Goal: Task Accomplishment & Management: Manage account settings

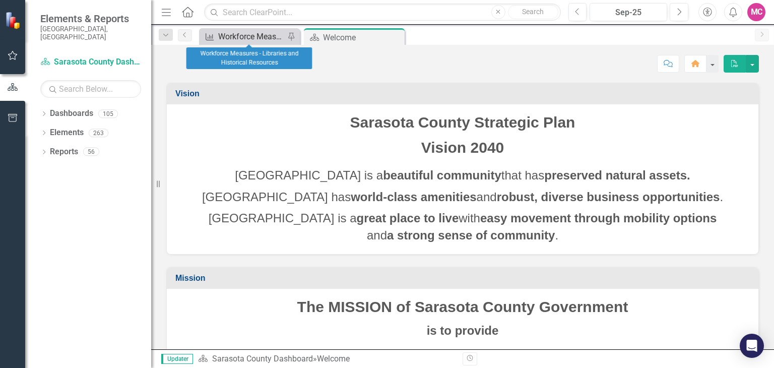
click at [237, 37] on div "Workforce Measures - Libraries and Historical Resources" at bounding box center [251, 36] width 67 height 13
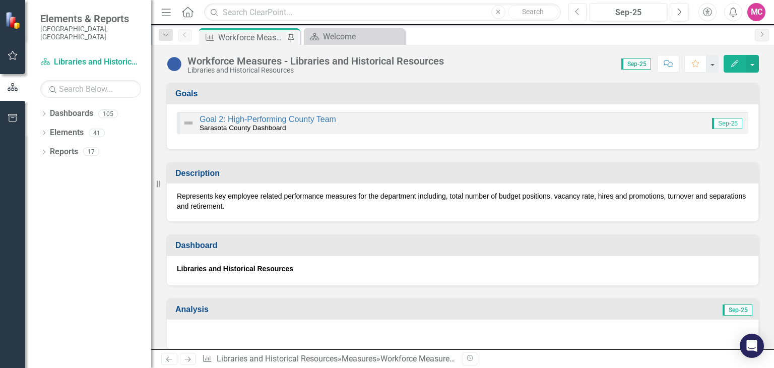
click at [573, 16] on button "Previous" at bounding box center [578, 12] width 19 height 18
click at [46, 130] on div "Dropdown Elements 41" at bounding box center [95, 134] width 111 height 19
click at [44, 131] on icon "Dropdown" at bounding box center [43, 134] width 7 height 6
click at [37, 187] on div "Dropdown" at bounding box center [33, 191] width 7 height 9
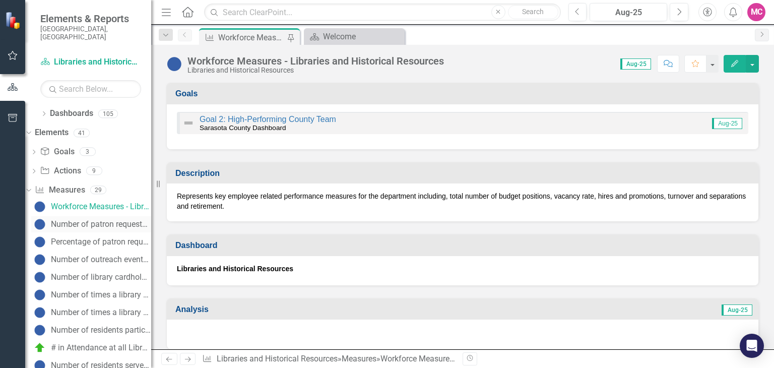
click at [85, 220] on div "Number of patron requests for the purchase of materials (New)" at bounding box center [101, 224] width 100 height 9
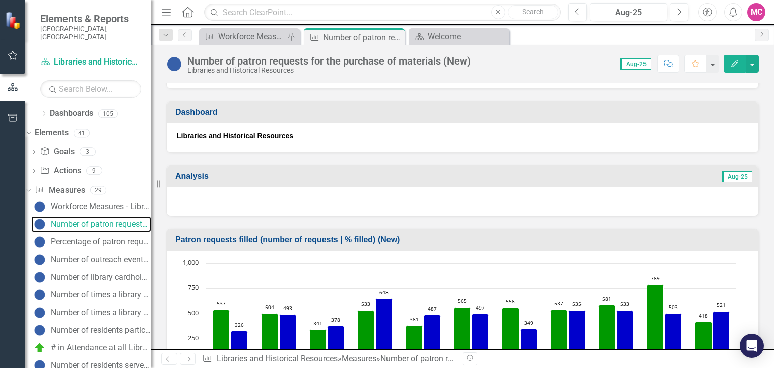
scroll to position [110, 0]
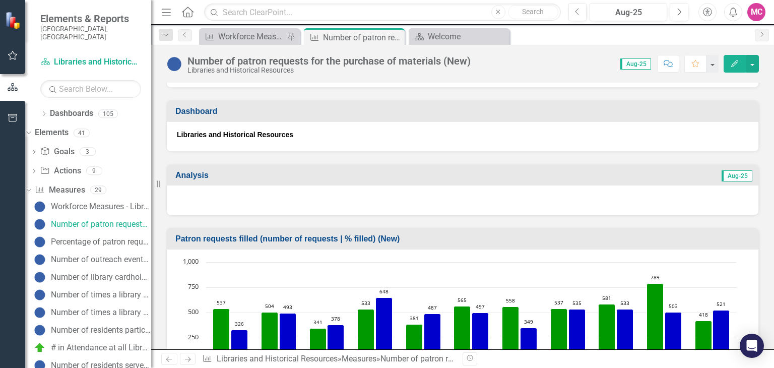
click at [188, 363] on link "Next" at bounding box center [188, 359] width 16 height 12
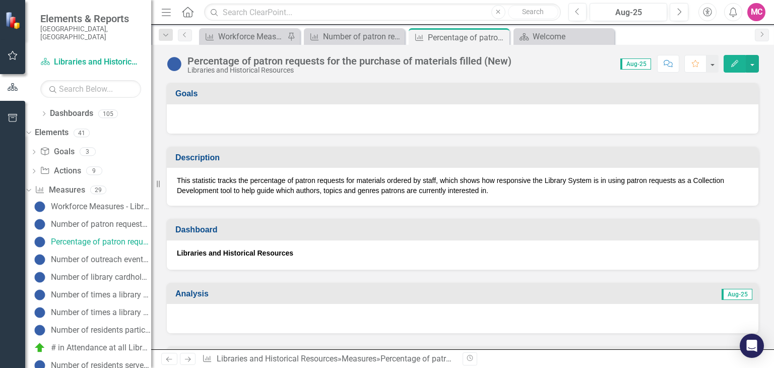
click at [188, 363] on link "Next" at bounding box center [188, 359] width 16 height 12
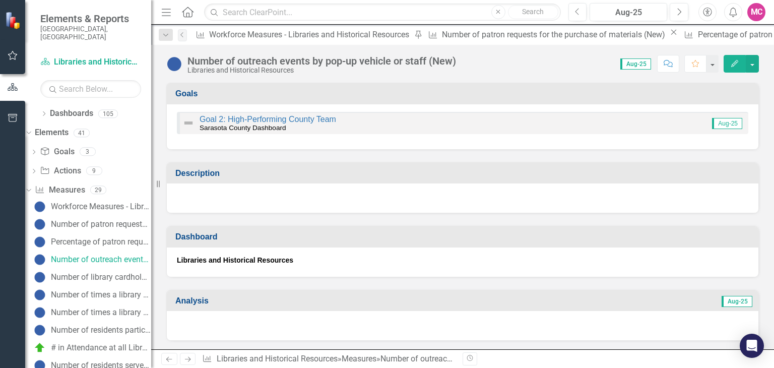
click at [188, 363] on link "Next" at bounding box center [188, 359] width 16 height 12
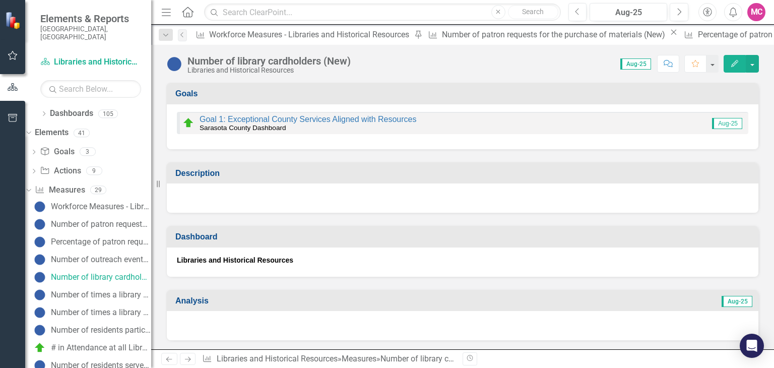
click at [188, 363] on link "Next" at bounding box center [188, 359] width 16 height 12
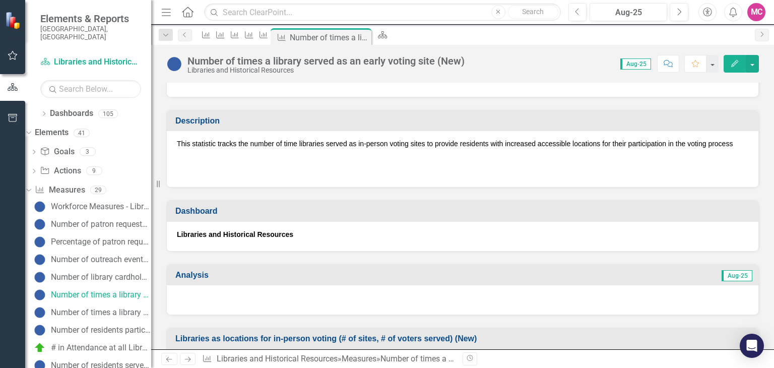
scroll to position [55, 0]
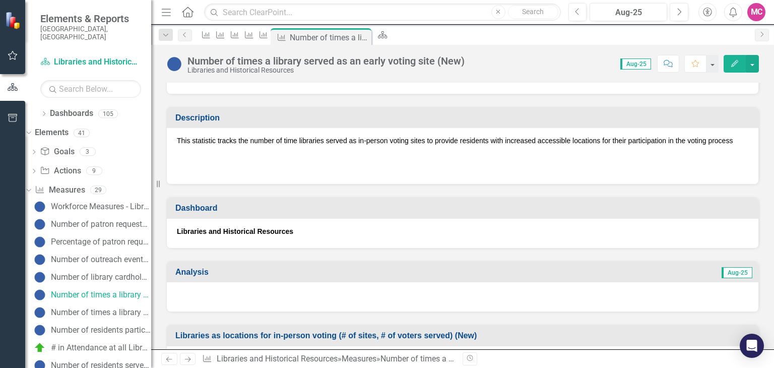
click at [188, 362] on link "Next" at bounding box center [188, 359] width 16 height 12
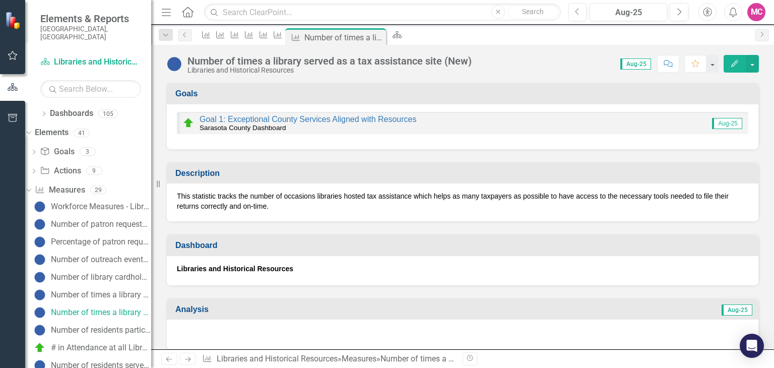
scroll to position [83, 0]
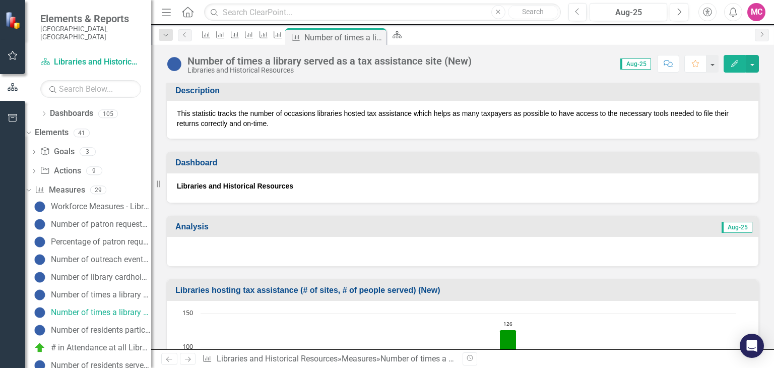
click at [190, 361] on icon "Next" at bounding box center [188, 359] width 9 height 7
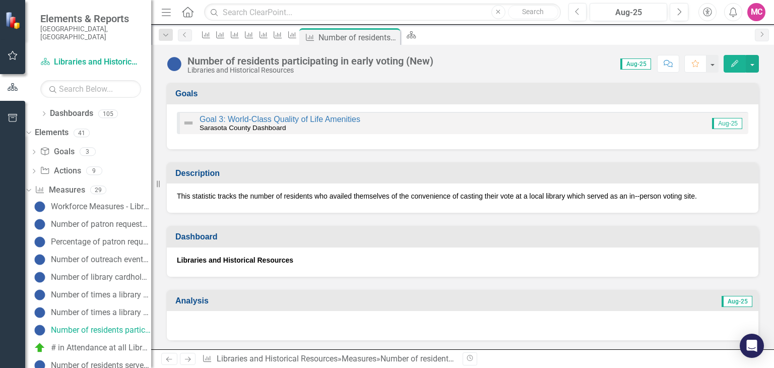
scroll to position [38, 0]
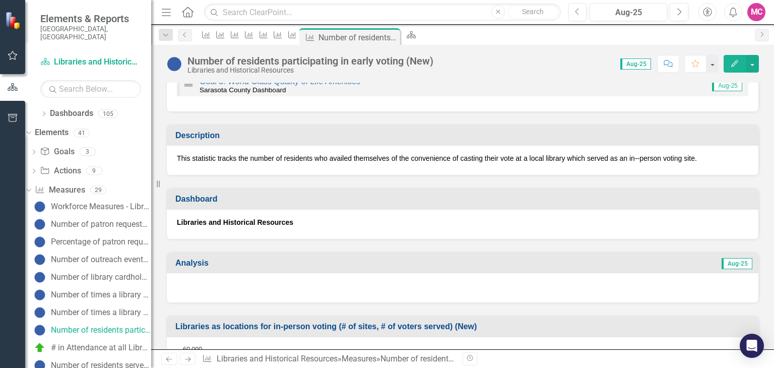
click at [189, 361] on icon "Next" at bounding box center [188, 359] width 9 height 7
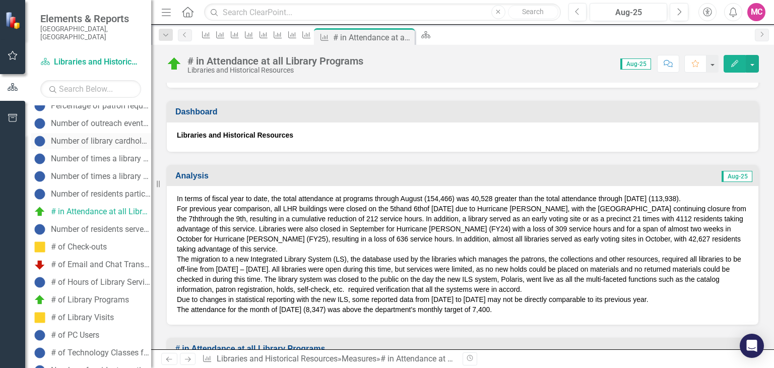
scroll to position [140, 0]
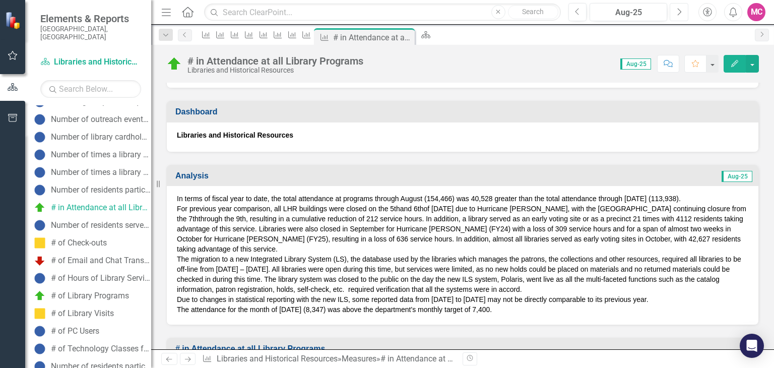
click at [685, 9] on button "Next" at bounding box center [679, 12] width 19 height 18
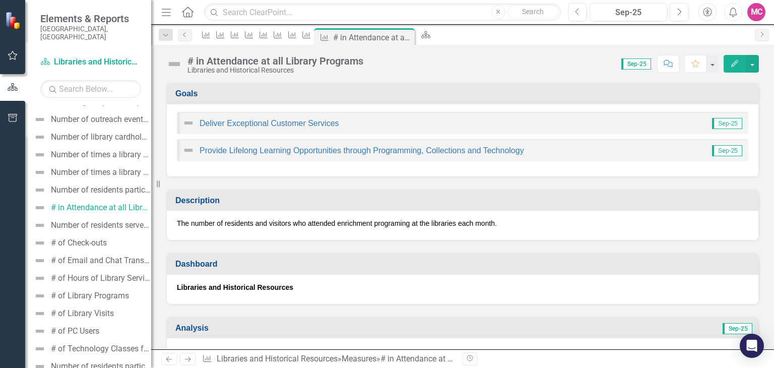
click at [736, 63] on icon "Edit" at bounding box center [735, 63] width 9 height 7
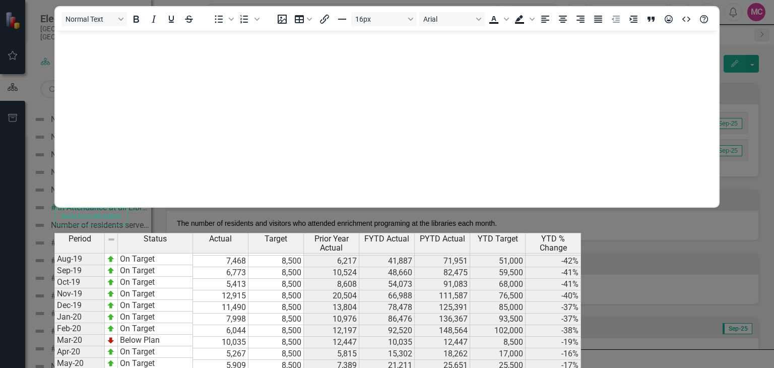
scroll to position [1031, 0]
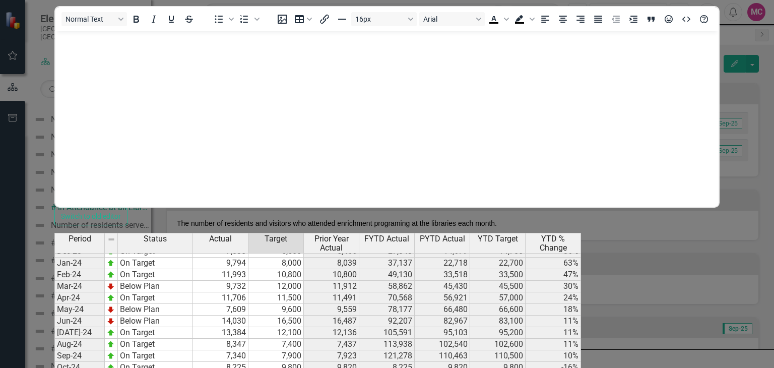
click at [54, 310] on div "Period Status Actual Target Prior Year Actual FYTD Actual PYTD Actual YTD Targe…" at bounding box center [54, 311] width 0 height 450
type textarea "7300"
click at [54, 309] on div "Period Status Actual Target Prior Year Actual FYTD Actual PYTD Actual YTD Targe…" at bounding box center [54, 311] width 0 height 450
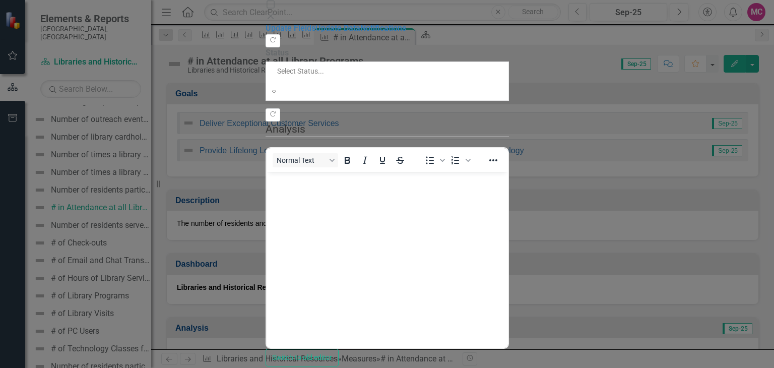
click at [291, 76] on div at bounding box center [346, 81] width 140 height 10
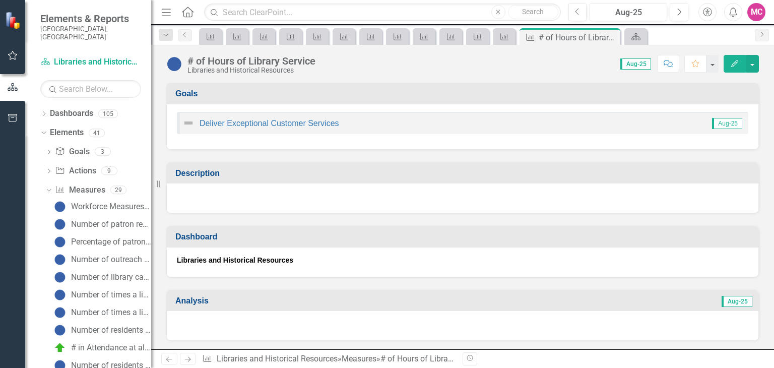
click at [169, 356] on icon "Previous" at bounding box center [169, 359] width 9 height 7
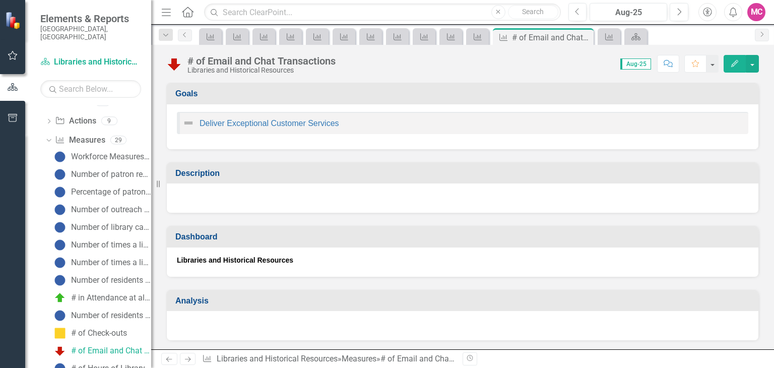
scroll to position [32, 0]
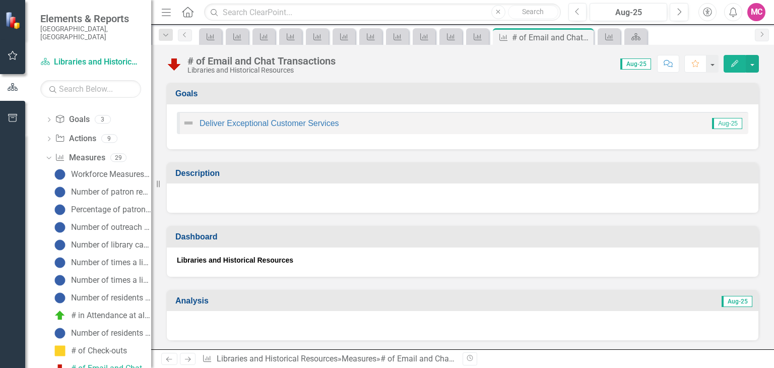
click at [190, 361] on icon "Next" at bounding box center [188, 359] width 9 height 7
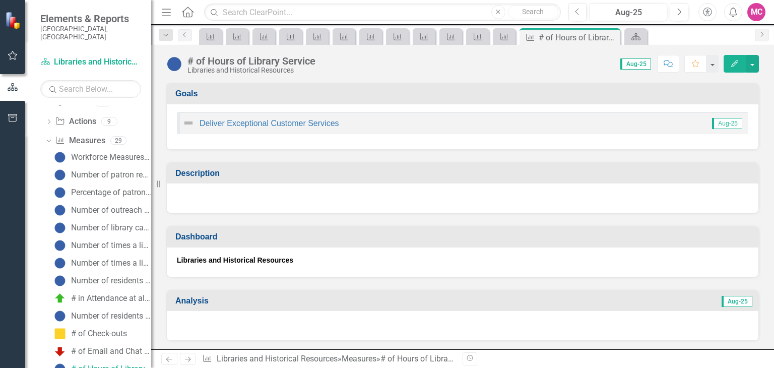
scroll to position [50, 0]
click at [190, 361] on icon "Next" at bounding box center [188, 359] width 9 height 7
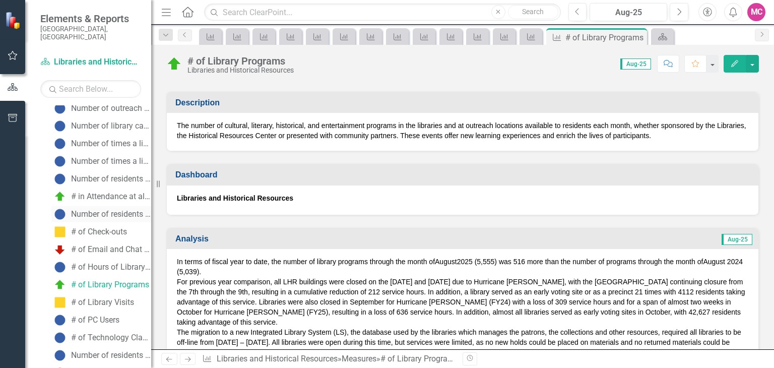
scroll to position [179, 0]
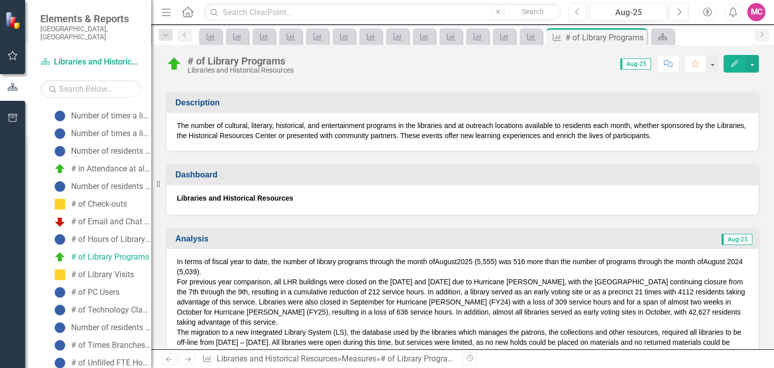
click at [729, 63] on button "Edit" at bounding box center [735, 64] width 22 height 18
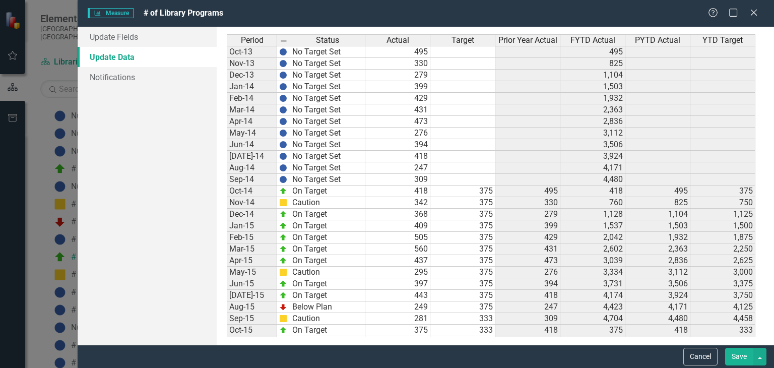
scroll to position [0, 0]
click at [692, 355] on button "Cancel" at bounding box center [701, 357] width 34 height 18
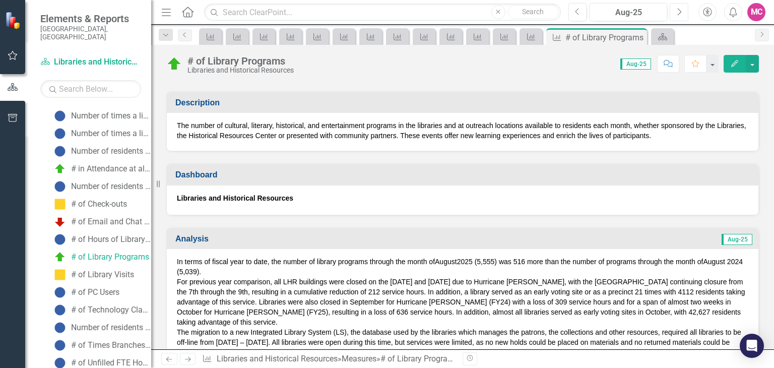
click at [681, 13] on icon "Next" at bounding box center [680, 12] width 6 height 9
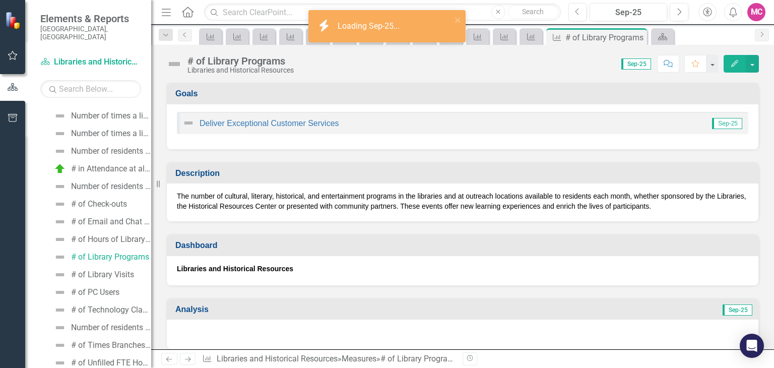
click at [735, 63] on icon "Edit" at bounding box center [735, 63] width 9 height 7
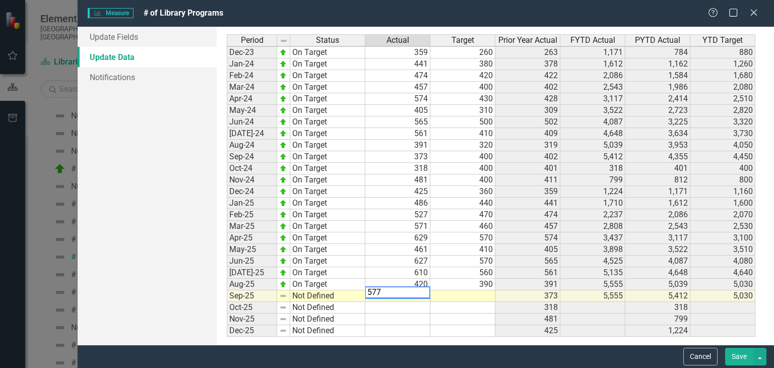
type textarea "577"
click at [475, 295] on td at bounding box center [463, 296] width 65 height 12
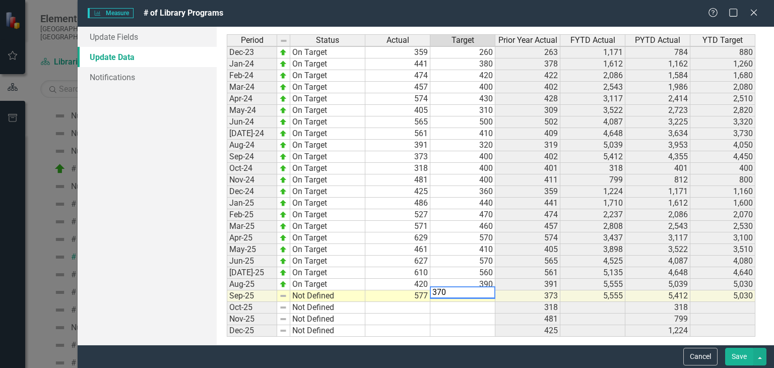
type textarea "370"
click at [401, 307] on td at bounding box center [398, 308] width 65 height 12
click at [179, 41] on link "Update Fields" at bounding box center [147, 37] width 139 height 20
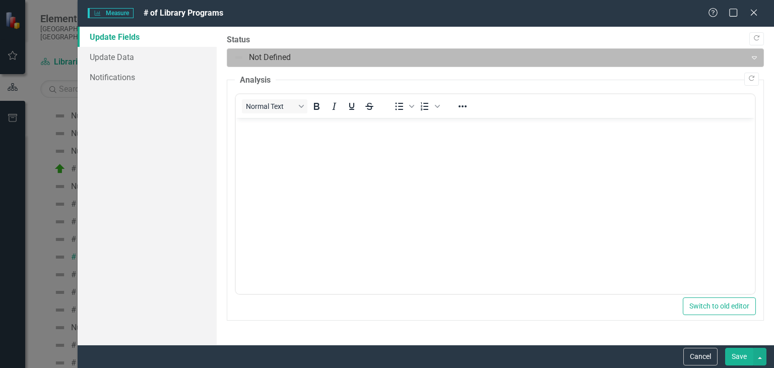
click at [272, 57] on div at bounding box center [487, 58] width 506 height 14
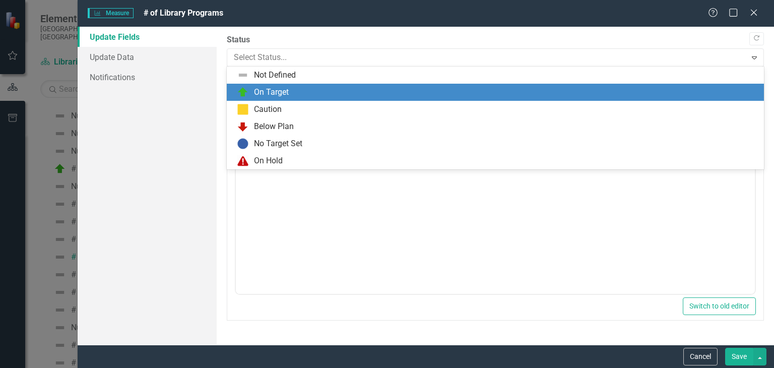
click at [276, 96] on div "On Target" at bounding box center [271, 93] width 35 height 12
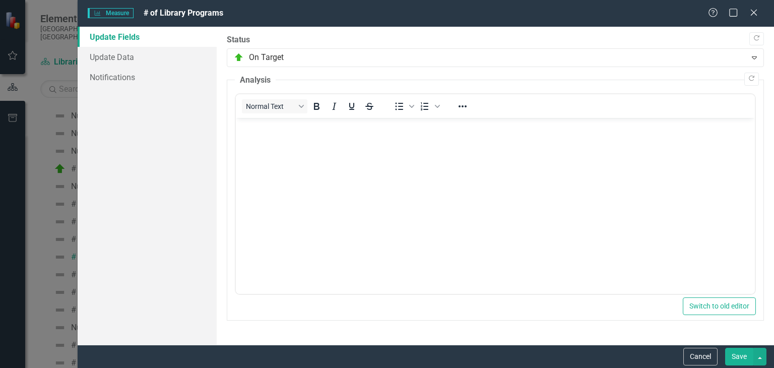
click at [744, 354] on button "Save" at bounding box center [739, 357] width 28 height 18
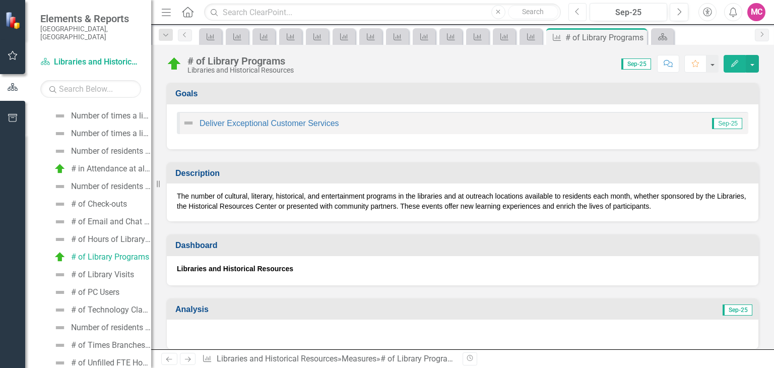
click at [578, 11] on icon "Previous" at bounding box center [578, 12] width 6 height 9
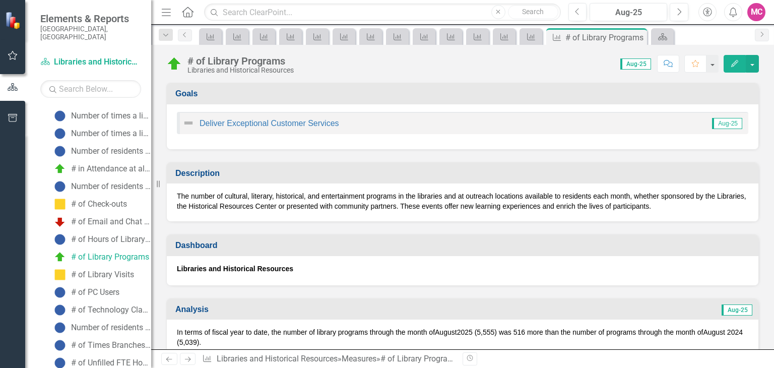
click at [188, 360] on icon "Next" at bounding box center [188, 359] width 9 height 7
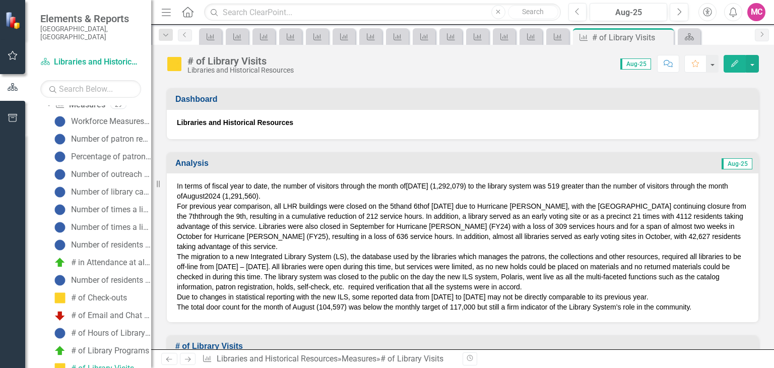
click at [738, 65] on icon "Edit" at bounding box center [735, 63] width 9 height 7
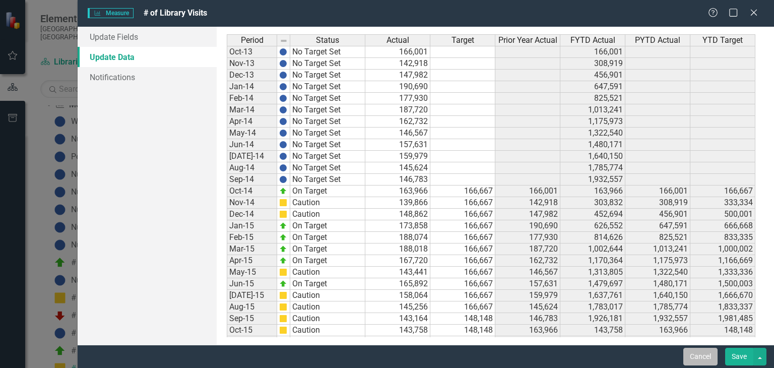
click at [702, 360] on button "Cancel" at bounding box center [701, 357] width 34 height 18
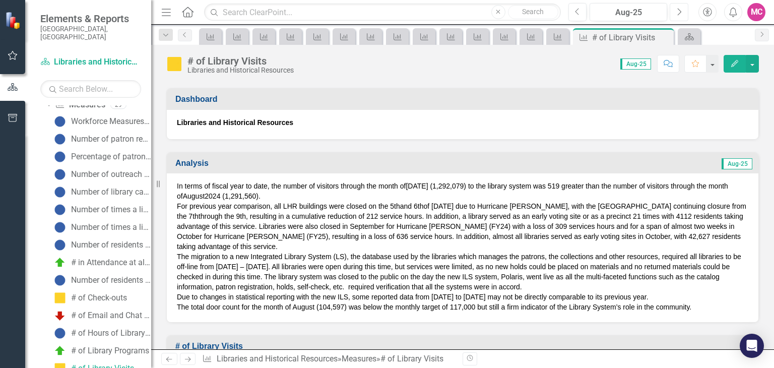
click at [682, 14] on button "Next" at bounding box center [679, 12] width 19 height 18
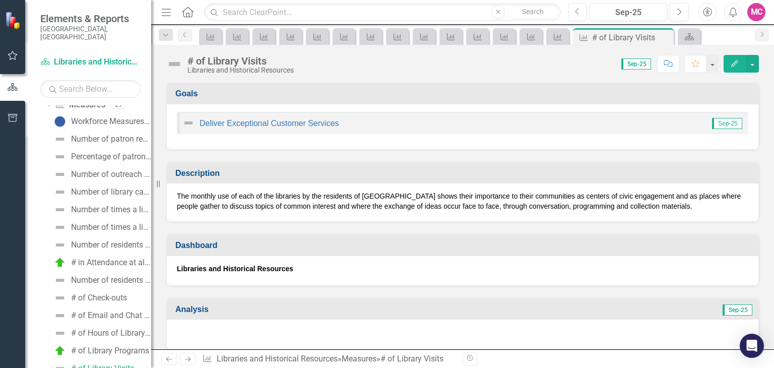
click at [733, 61] on icon "Edit" at bounding box center [735, 63] width 9 height 7
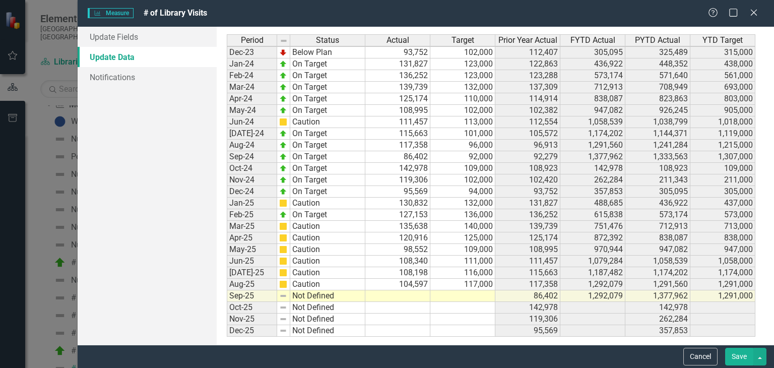
click at [403, 290] on tbody "Oct-22 Caution 101,949 110,000 95,215 101,949 95,215 110,000 Nov-22 On Target 1…" at bounding box center [491, 110] width 529 height 453
click at [456, 294] on td at bounding box center [463, 296] width 65 height 12
type textarea "86000"
click at [462, 305] on td at bounding box center [463, 308] width 65 height 12
click at [188, 37] on link "Update Fields" at bounding box center [147, 37] width 139 height 20
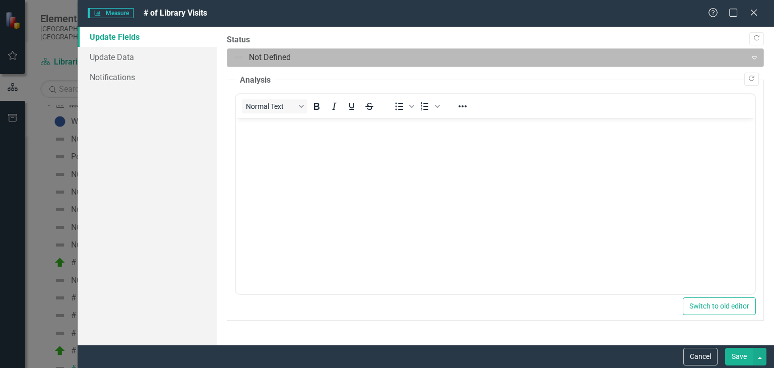
click at [256, 60] on div at bounding box center [487, 58] width 506 height 14
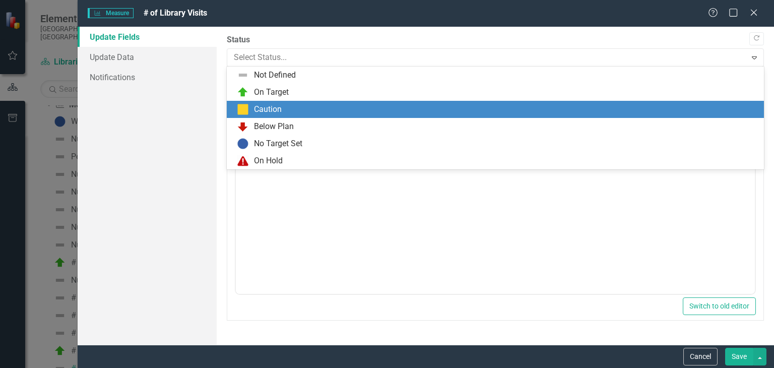
click at [259, 107] on div "Caution" at bounding box center [268, 110] width 28 height 12
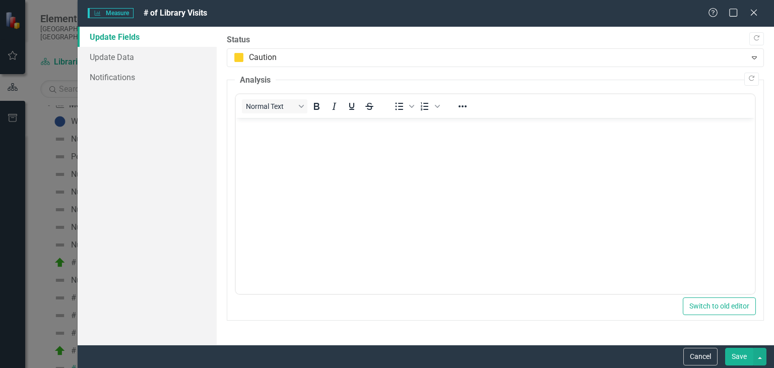
click at [738, 353] on button "Save" at bounding box center [739, 357] width 28 height 18
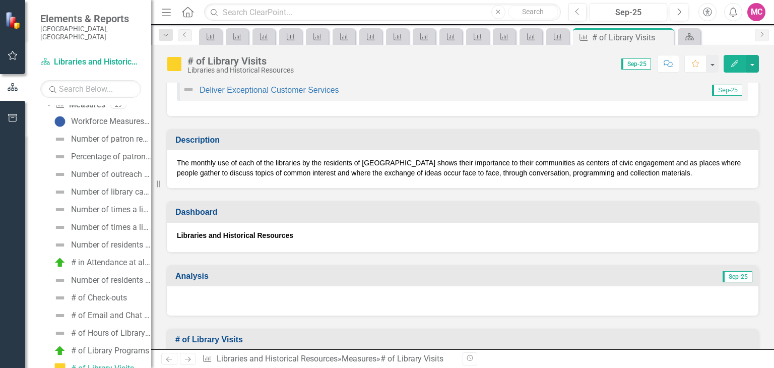
scroll to position [34, 0]
click at [575, 12] on icon "Previous" at bounding box center [578, 12] width 6 height 9
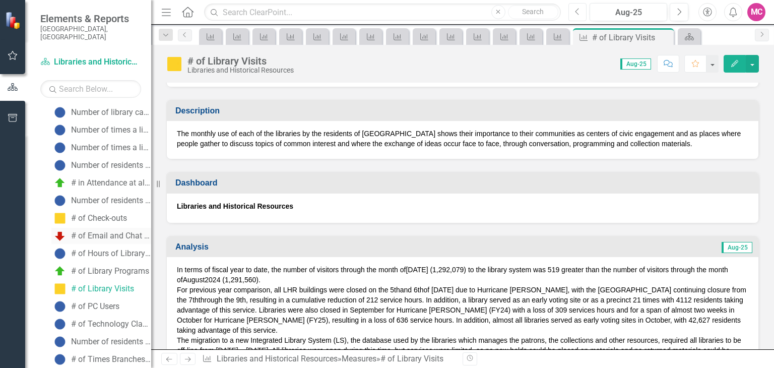
scroll to position [166, 0]
click at [738, 65] on icon "Edit" at bounding box center [735, 63] width 9 height 7
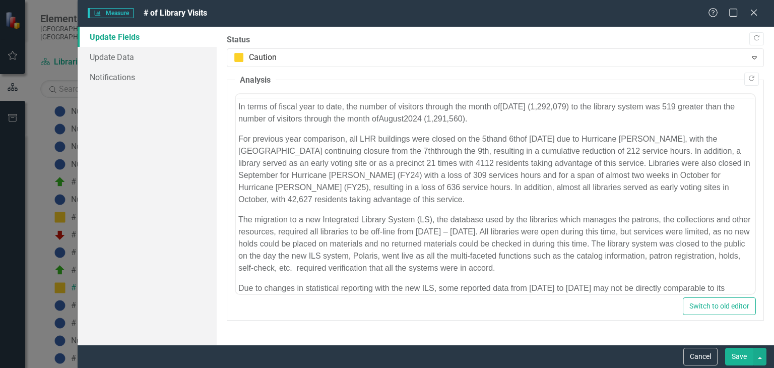
scroll to position [0, 0]
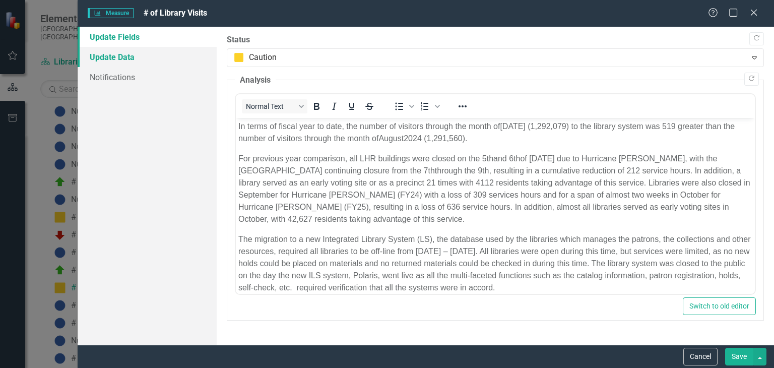
click at [150, 52] on link "Update Data" at bounding box center [147, 57] width 139 height 20
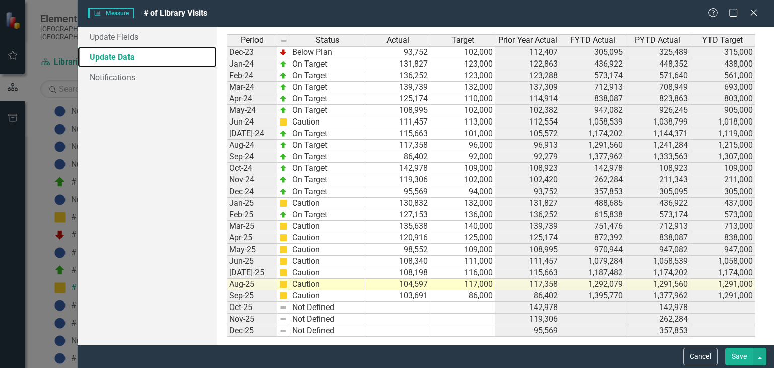
scroll to position [1414, 0]
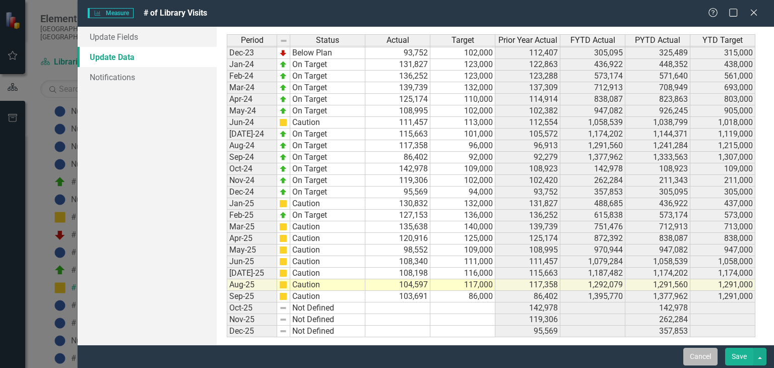
click at [697, 363] on button "Cancel" at bounding box center [701, 357] width 34 height 18
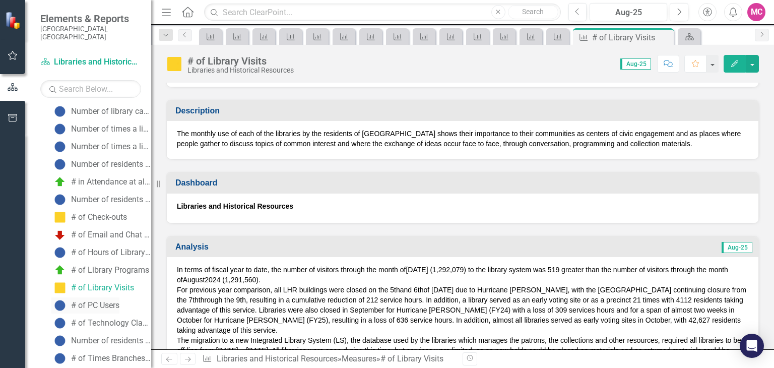
click at [112, 301] on div "# of PC Users" at bounding box center [95, 305] width 48 height 9
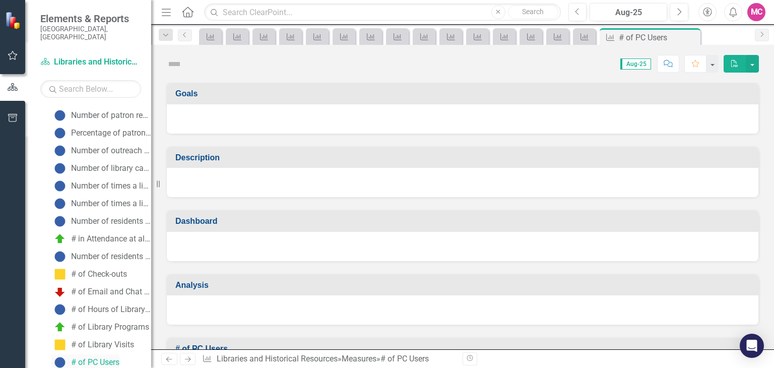
scroll to position [103, 0]
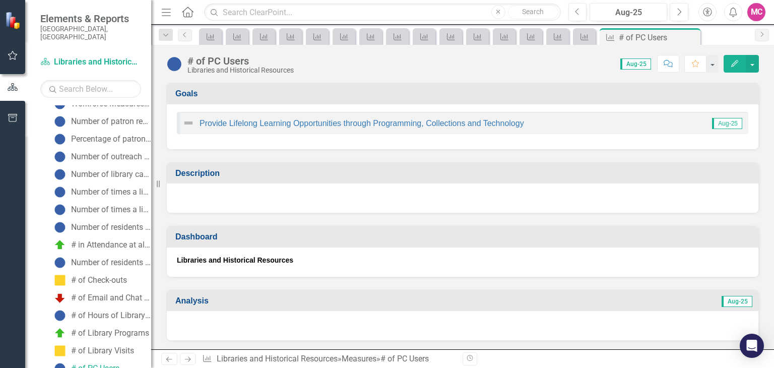
click at [190, 360] on icon "Next" at bounding box center [188, 359] width 9 height 7
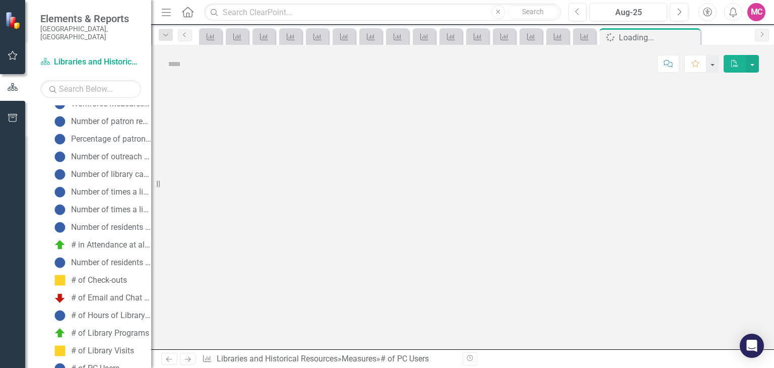
scroll to position [120, 0]
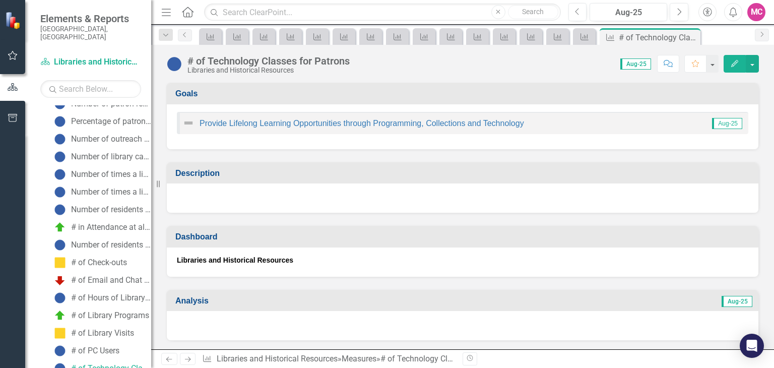
click at [190, 360] on icon "Next" at bounding box center [188, 359] width 9 height 7
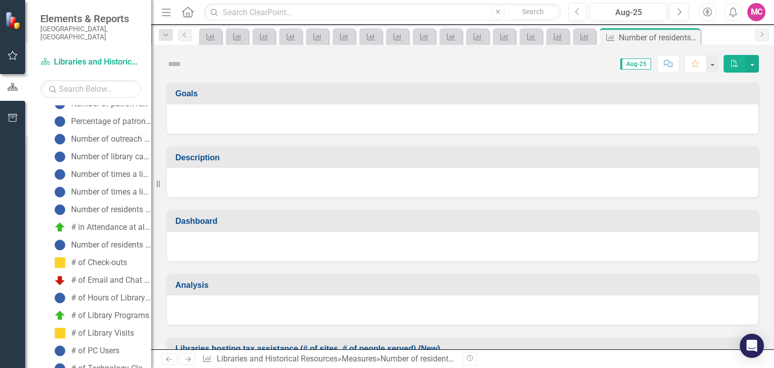
scroll to position [138, 0]
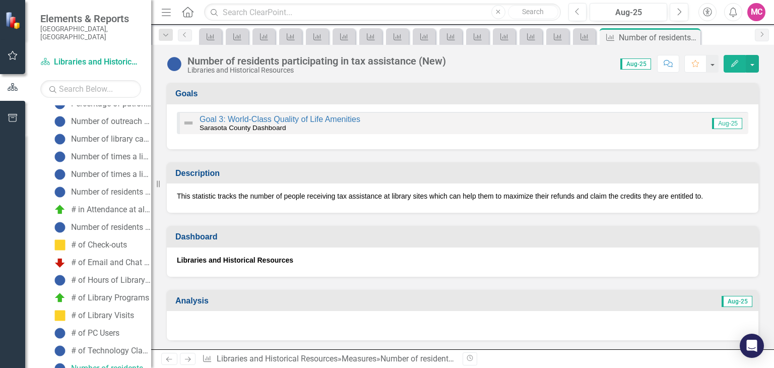
click at [190, 360] on icon "Next" at bounding box center [188, 359] width 9 height 7
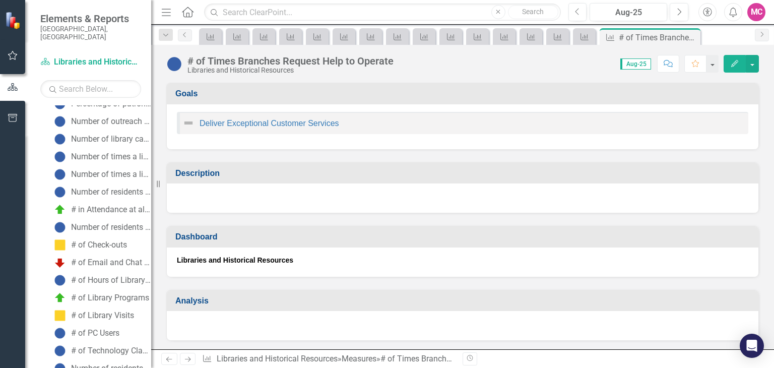
scroll to position [156, 0]
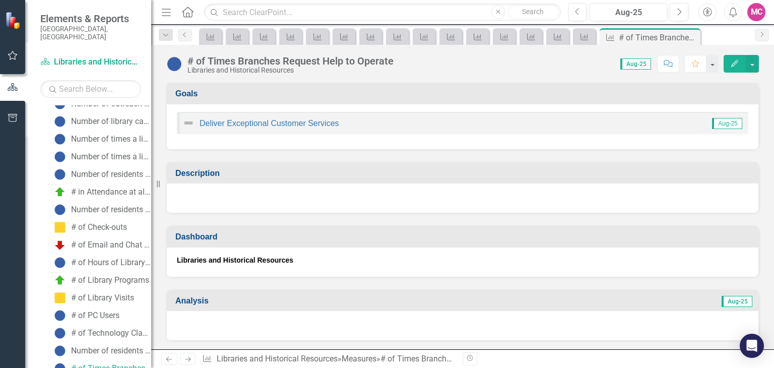
click at [190, 360] on icon "Next" at bounding box center [188, 359] width 9 height 7
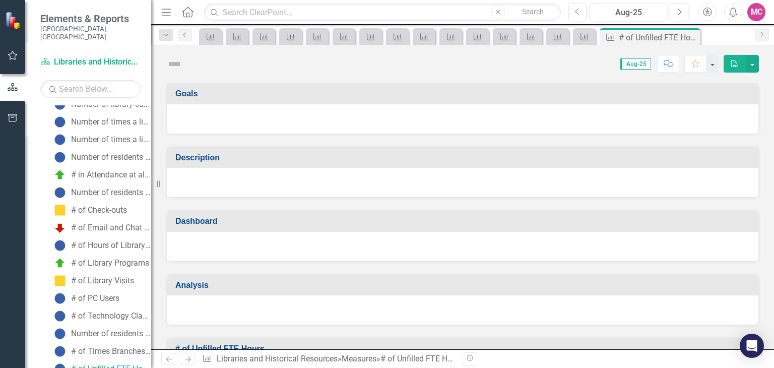
scroll to position [173, 0]
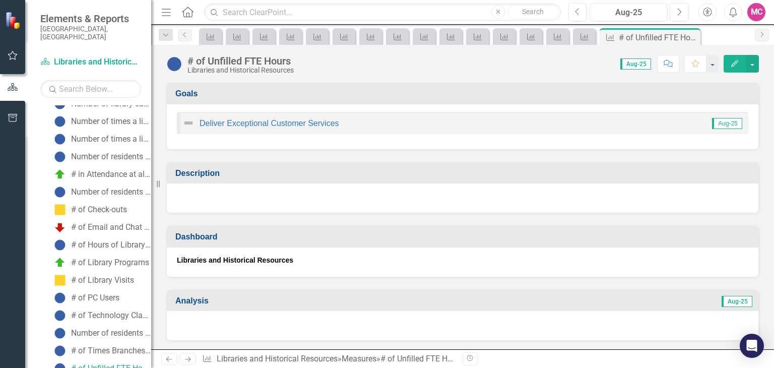
click at [190, 360] on icon "Next" at bounding box center [188, 359] width 9 height 7
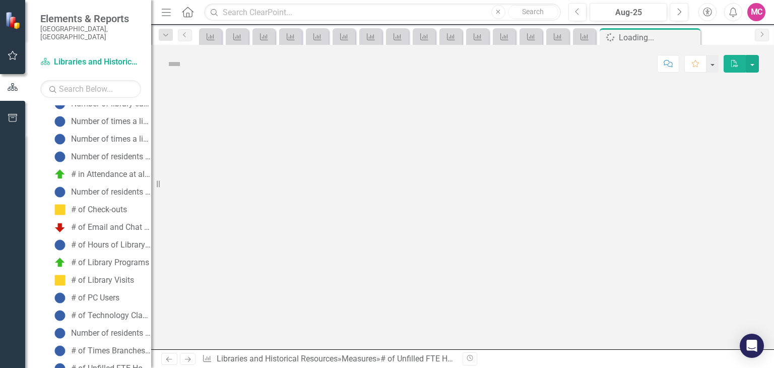
scroll to position [191, 0]
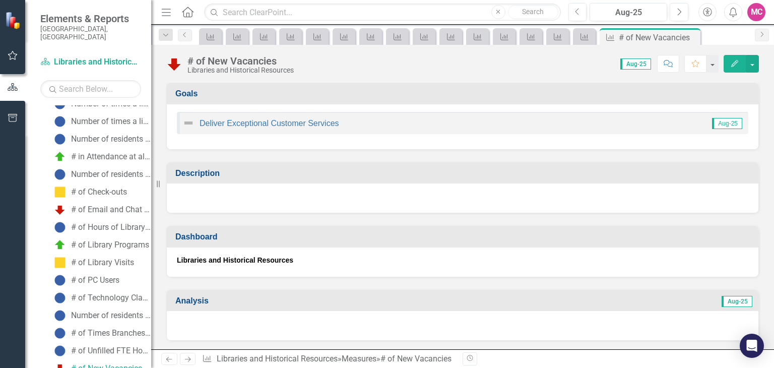
click at [190, 360] on icon "Next" at bounding box center [188, 359] width 9 height 7
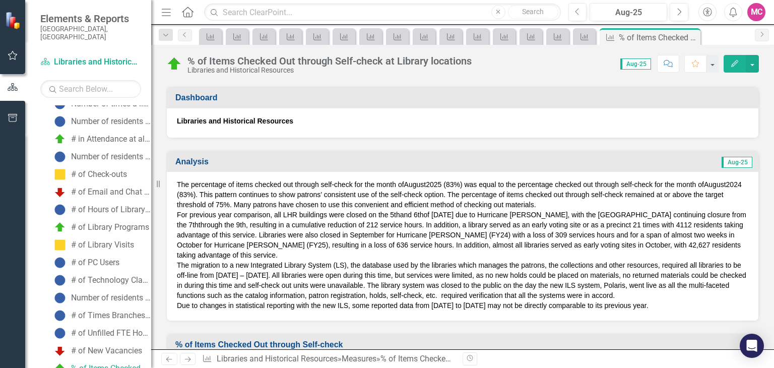
scroll to position [154, 0]
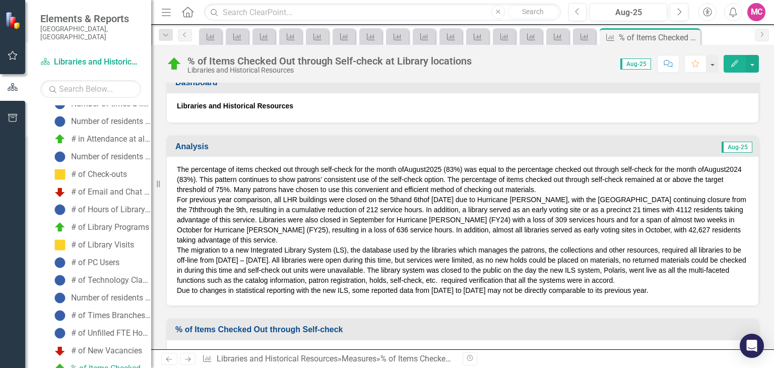
click at [730, 62] on button "Edit" at bounding box center [735, 64] width 22 height 18
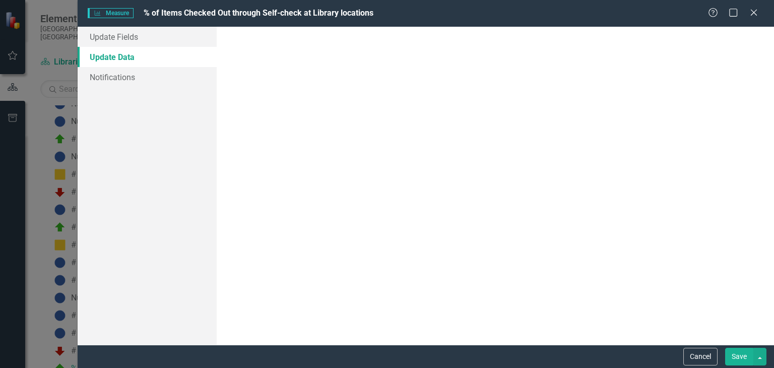
scroll to position [0, 0]
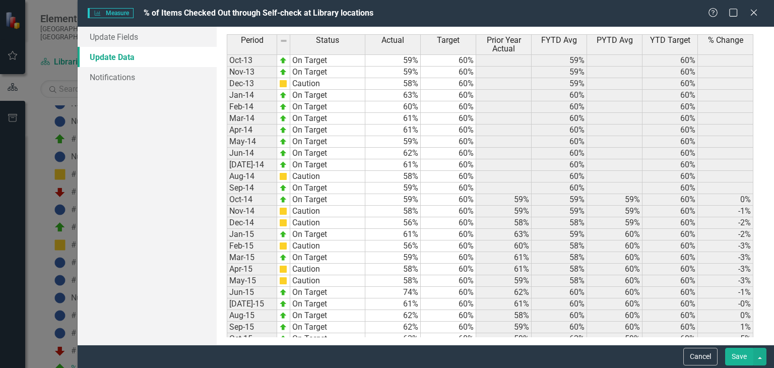
click at [683, 356] on div "Cancel Save" at bounding box center [724, 357] width 86 height 18
click at [692, 357] on button "Cancel" at bounding box center [701, 357] width 34 height 18
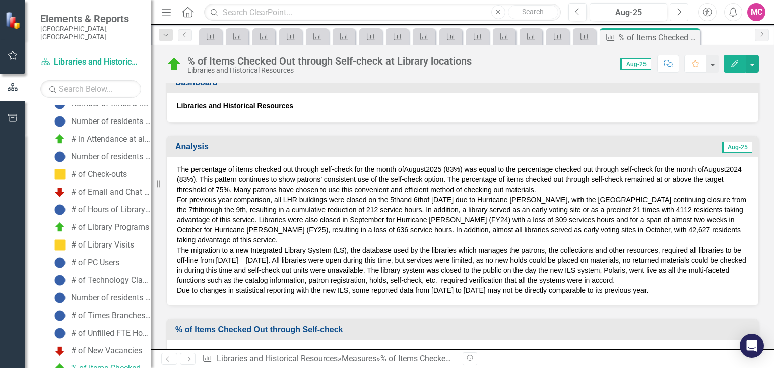
click at [679, 15] on icon "button" at bounding box center [680, 11] width 4 height 7
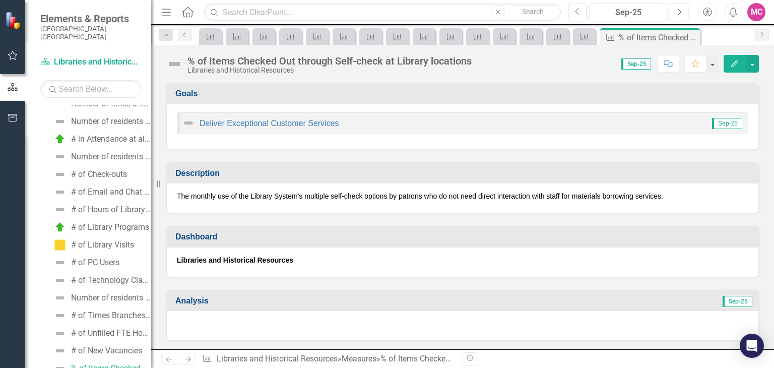
click at [736, 62] on icon "Edit" at bounding box center [735, 63] width 9 height 7
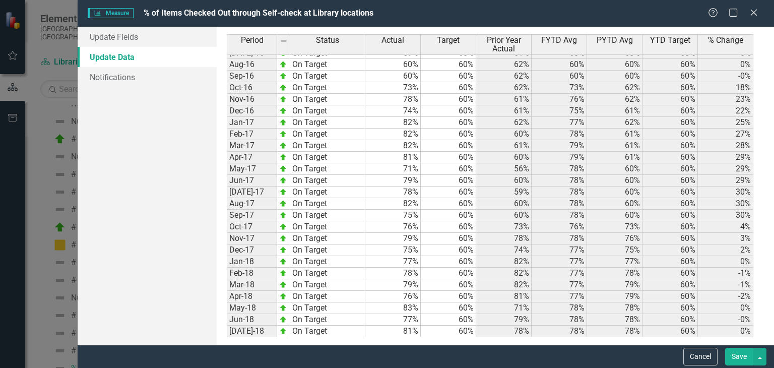
scroll to position [451, 0]
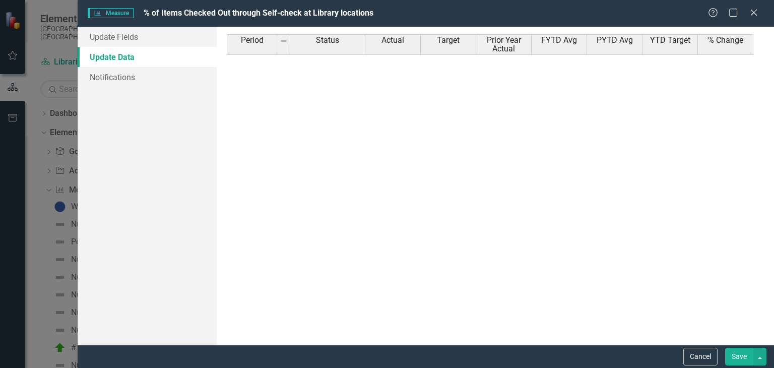
scroll to position [1423, 0]
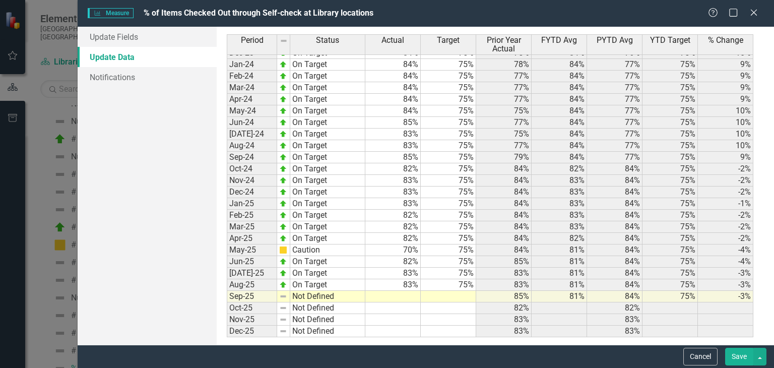
click at [395, 295] on tbody "Nov-22 On Target 79% 75% 77% 77% 77% 75% 0% Dec-22 On Target 75% 75% 76% 76% 77…" at bounding box center [490, 116] width 527 height 441
type textarea "83"
click at [451, 294] on td at bounding box center [448, 297] width 55 height 12
type textarea "75"
click at [455, 305] on td at bounding box center [448, 308] width 55 height 12
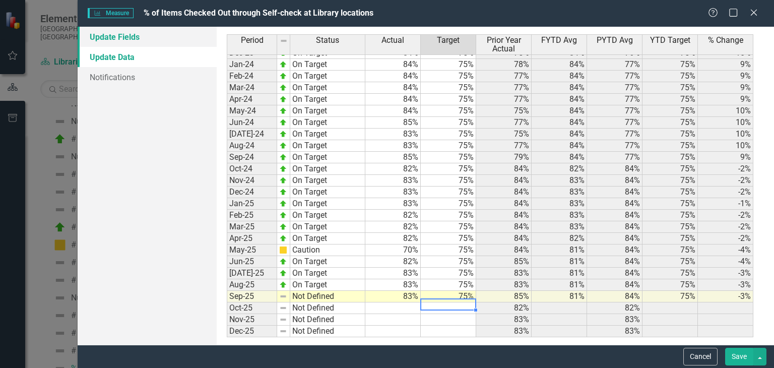
click at [163, 36] on link "Update Fields" at bounding box center [147, 37] width 139 height 20
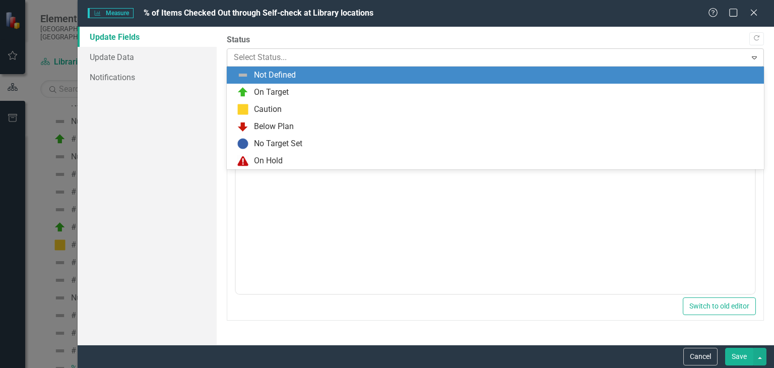
click at [273, 55] on div at bounding box center [487, 58] width 506 height 14
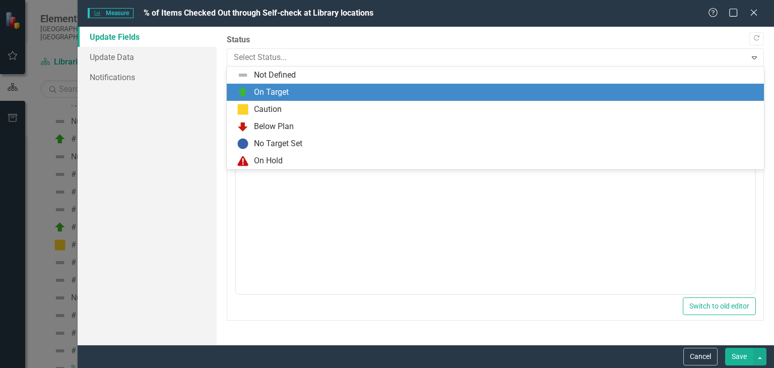
click at [287, 90] on div "On Target" at bounding box center [271, 93] width 35 height 12
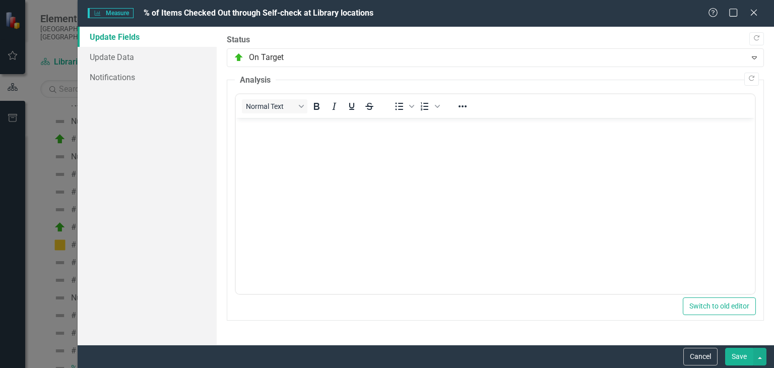
click at [738, 354] on button "Save" at bounding box center [739, 357] width 28 height 18
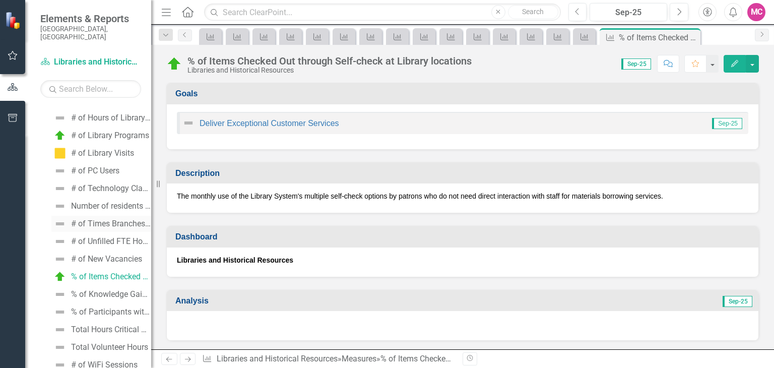
scroll to position [301, 0]
click at [580, 5] on button "Previous" at bounding box center [578, 12] width 19 height 18
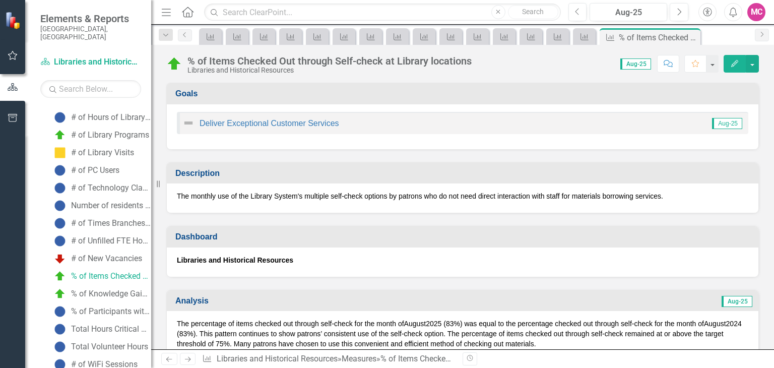
click at [187, 357] on icon "Next" at bounding box center [188, 359] width 9 height 7
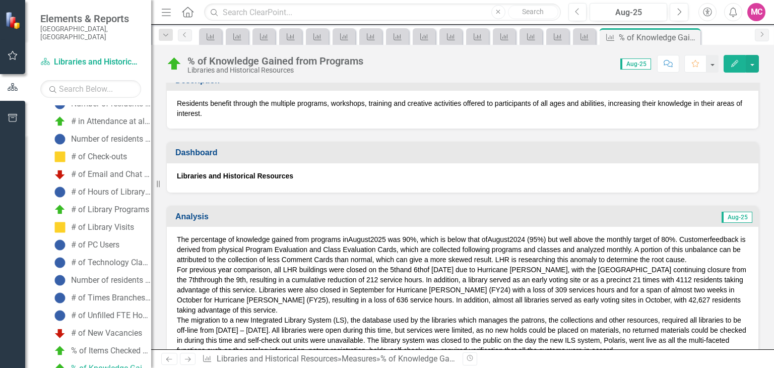
scroll to position [157, 0]
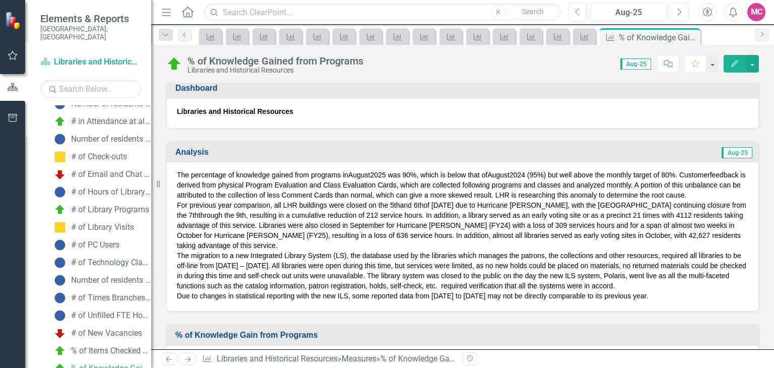
click at [189, 361] on icon "Next" at bounding box center [188, 359] width 9 height 7
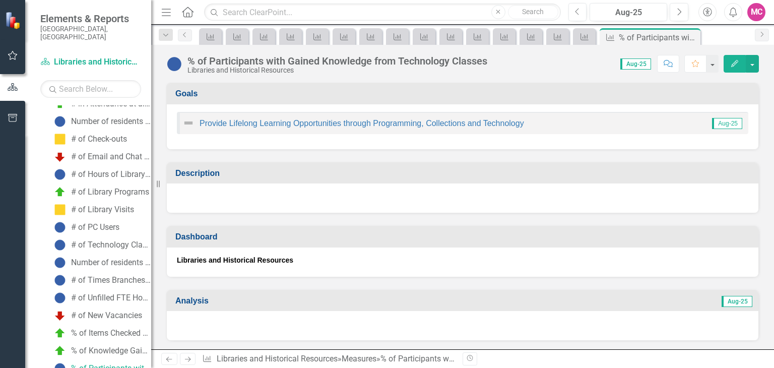
scroll to position [48, 0]
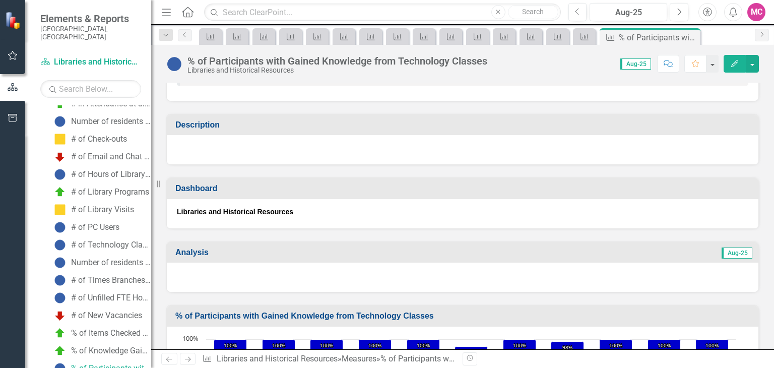
click at [191, 359] on icon "Next" at bounding box center [188, 359] width 9 height 7
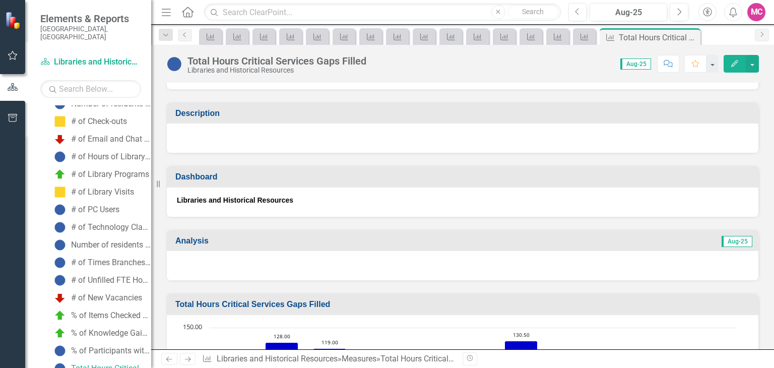
scroll to position [60, 0]
click at [185, 362] on icon "Next" at bounding box center [188, 359] width 9 height 7
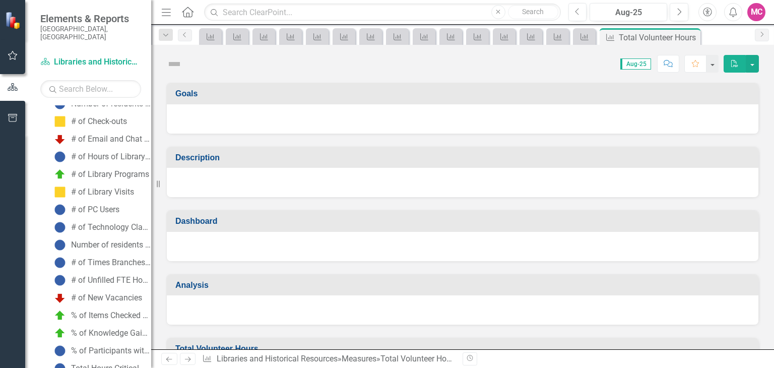
scroll to position [279, 0]
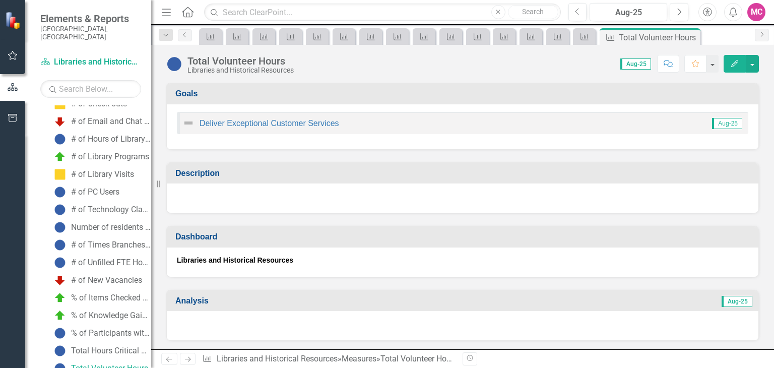
click at [185, 362] on icon "Next" at bounding box center [188, 359] width 9 height 7
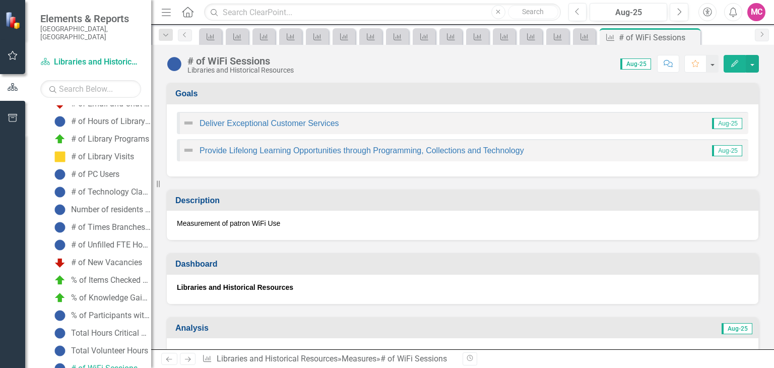
scroll to position [64, 0]
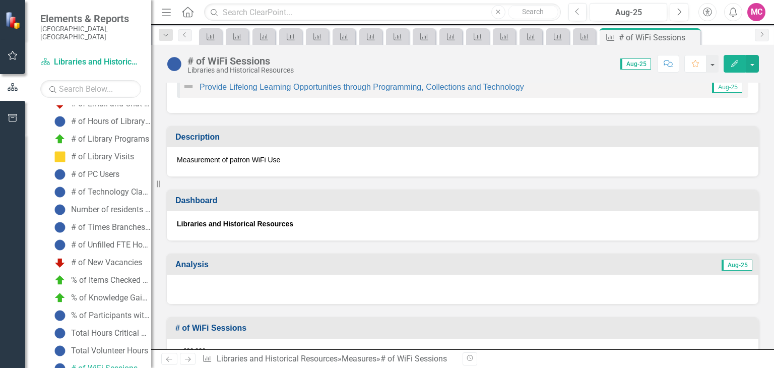
click at [192, 359] on icon "Next" at bounding box center [188, 359] width 9 height 7
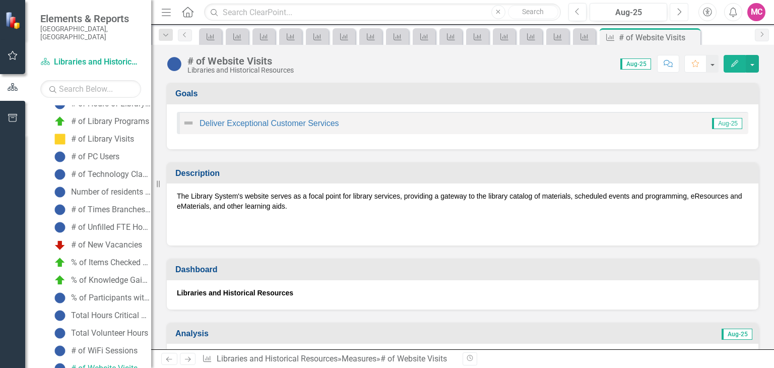
click at [687, 12] on button "Next" at bounding box center [679, 12] width 19 height 18
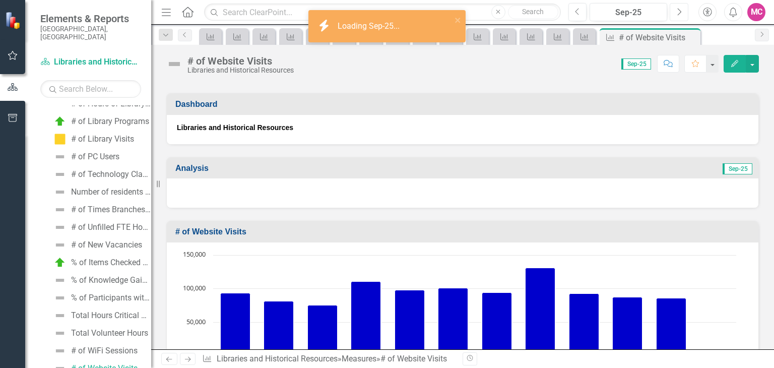
scroll to position [165, 0]
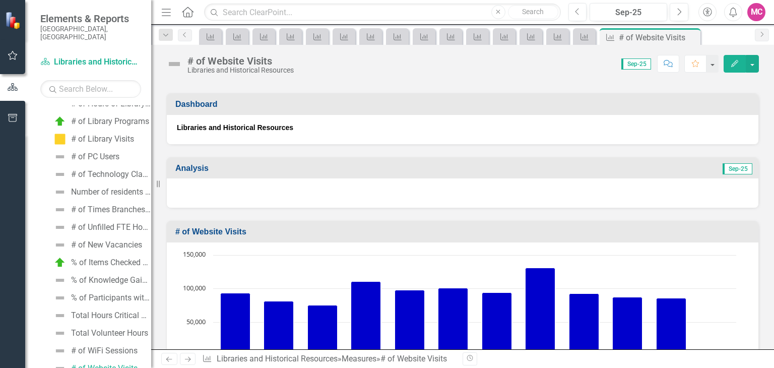
click at [737, 66] on icon "Edit" at bounding box center [735, 63] width 9 height 7
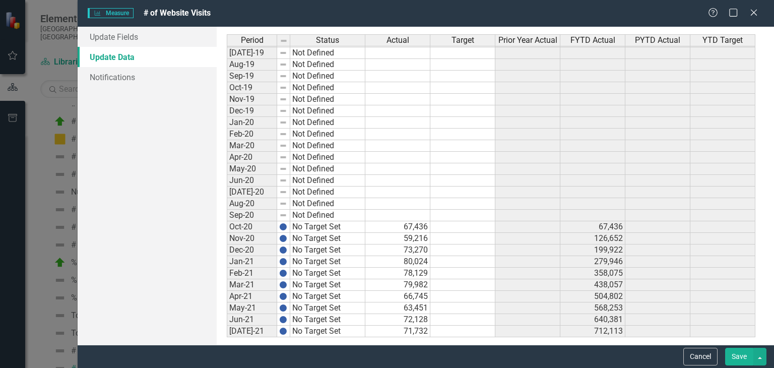
scroll to position [0, 0]
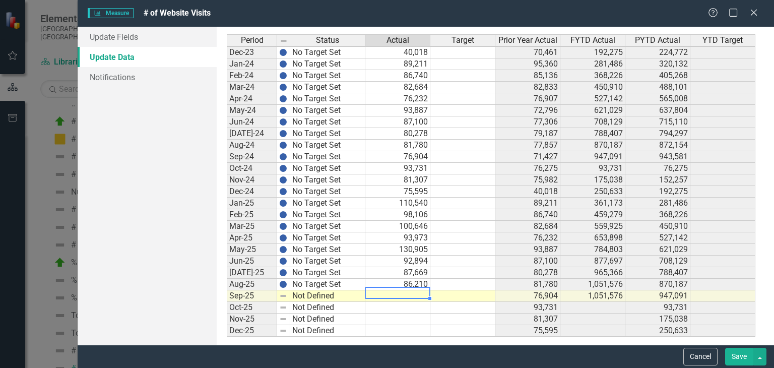
type textarea "86262"
click at [186, 41] on link "Update Fields" at bounding box center [147, 37] width 139 height 20
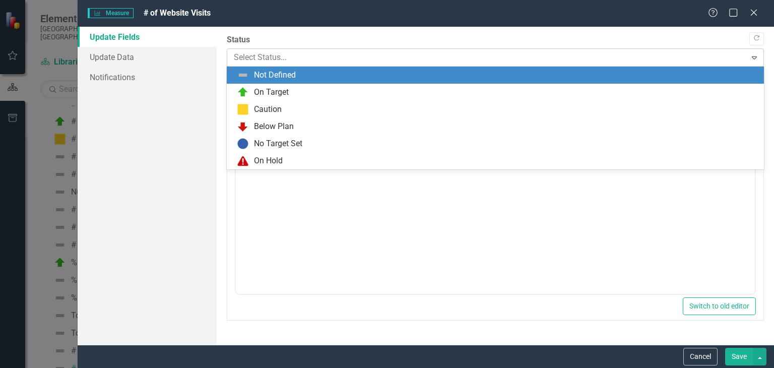
click at [274, 62] on div at bounding box center [487, 58] width 506 height 14
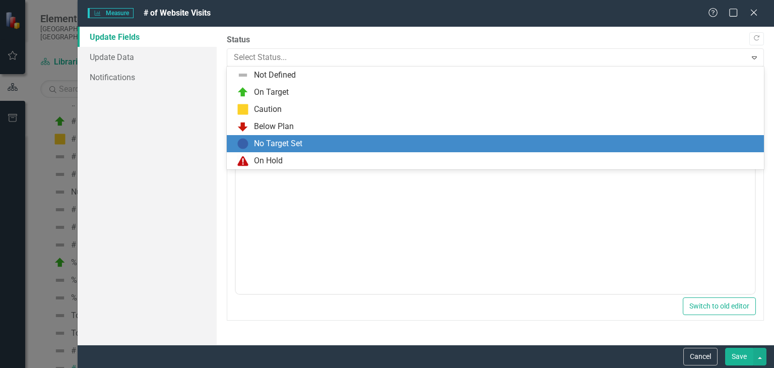
click at [280, 144] on div "No Target Set" at bounding box center [278, 144] width 48 height 12
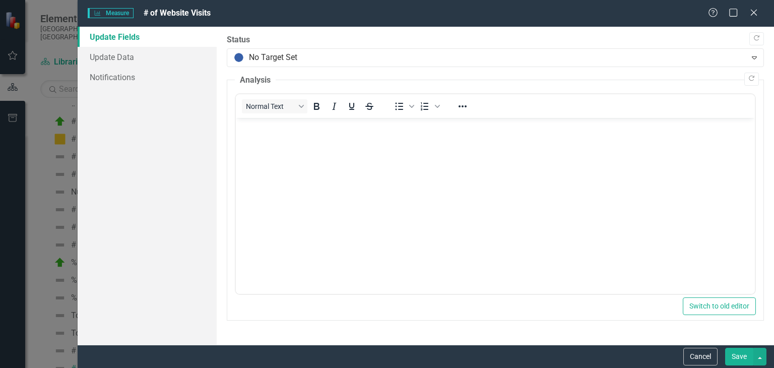
click at [737, 357] on button "Save" at bounding box center [739, 357] width 28 height 18
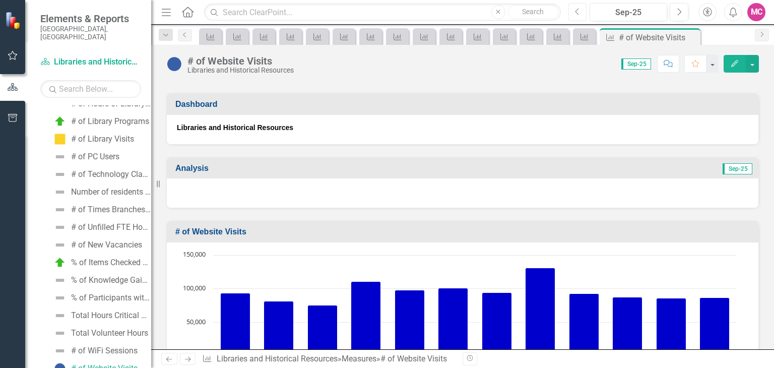
click at [583, 13] on button "Previous" at bounding box center [578, 12] width 19 height 18
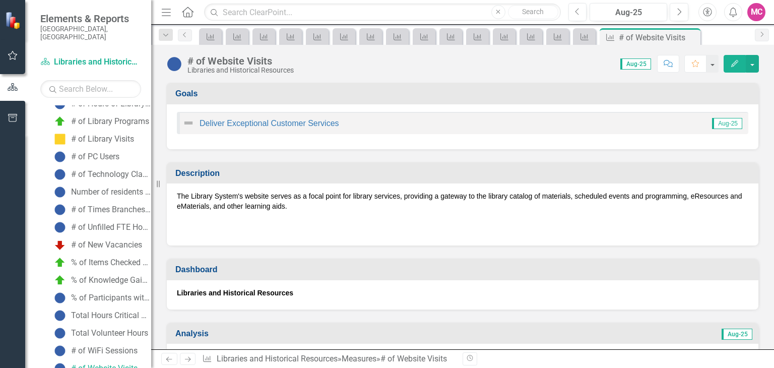
click at [187, 357] on icon "Next" at bounding box center [188, 359] width 9 height 7
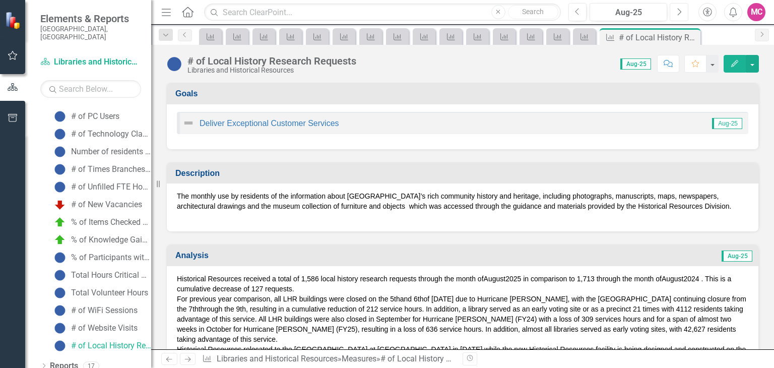
click at [678, 8] on icon "Next" at bounding box center [680, 12] width 6 height 9
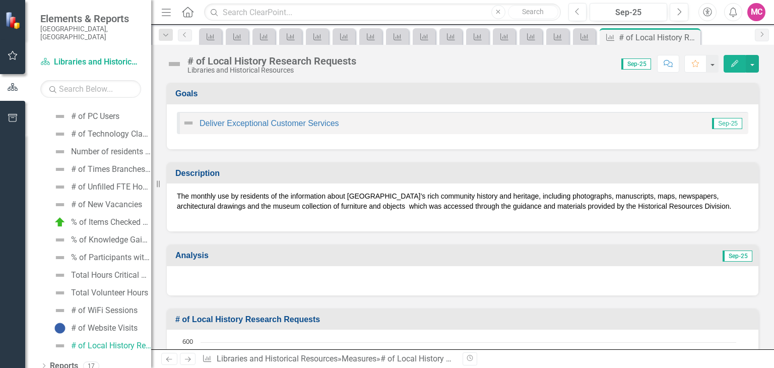
click at [731, 65] on icon "Edit" at bounding box center [735, 63] width 9 height 7
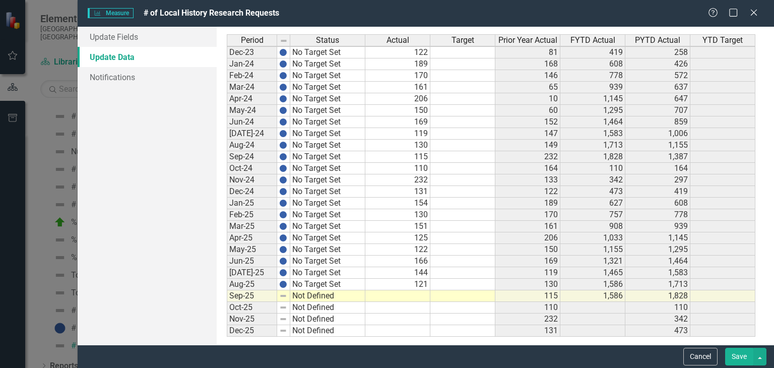
scroll to position [1414, 0]
type textarea "115"
click at [413, 305] on td at bounding box center [398, 308] width 65 height 12
click at [171, 35] on link "Update Fields" at bounding box center [147, 37] width 139 height 20
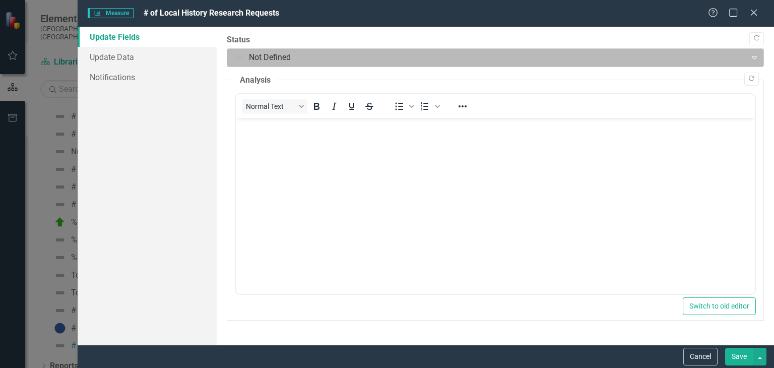
click at [266, 55] on div at bounding box center [487, 58] width 506 height 14
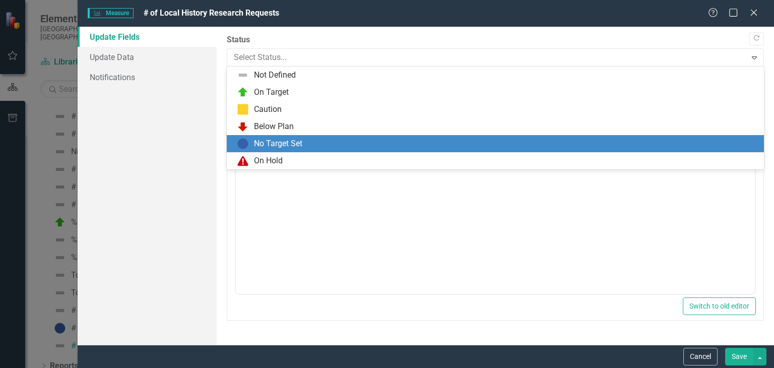
click at [282, 144] on div "No Target Set" at bounding box center [278, 144] width 48 height 12
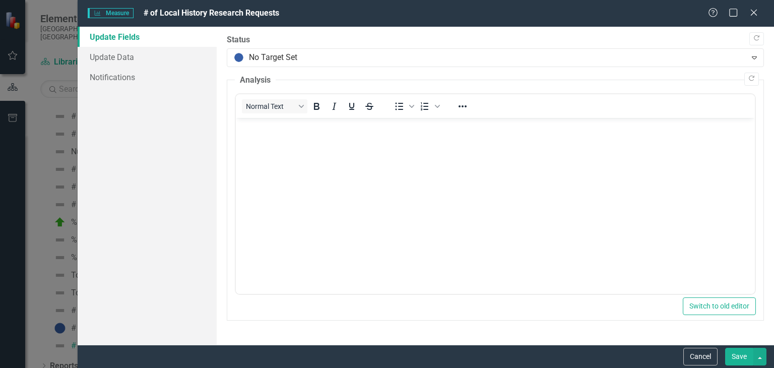
click at [733, 355] on button "Save" at bounding box center [739, 357] width 28 height 18
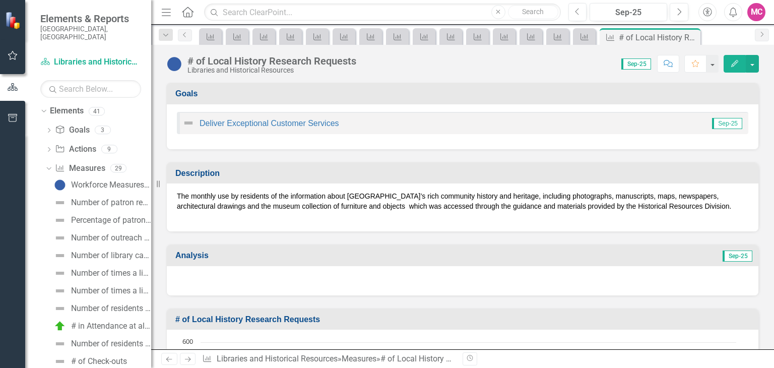
scroll to position [20, 0]
click at [96, 217] on link "Percentage of patron requests for the purchase of materials filled (New)" at bounding box center [101, 222] width 100 height 16
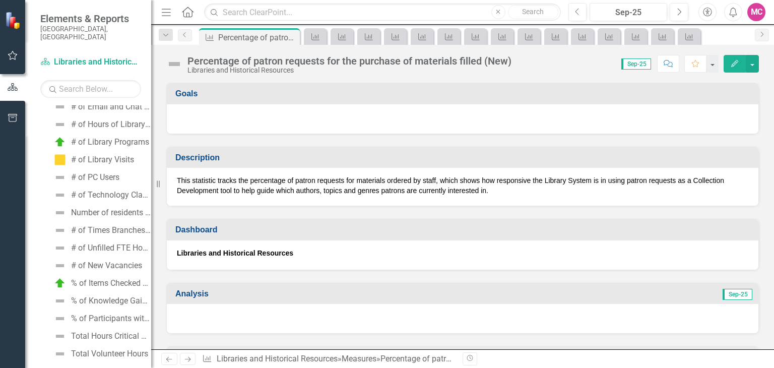
scroll to position [294, 0]
click at [105, 298] on link "% of Knowledge Gained from Programs" at bounding box center [101, 300] width 100 height 16
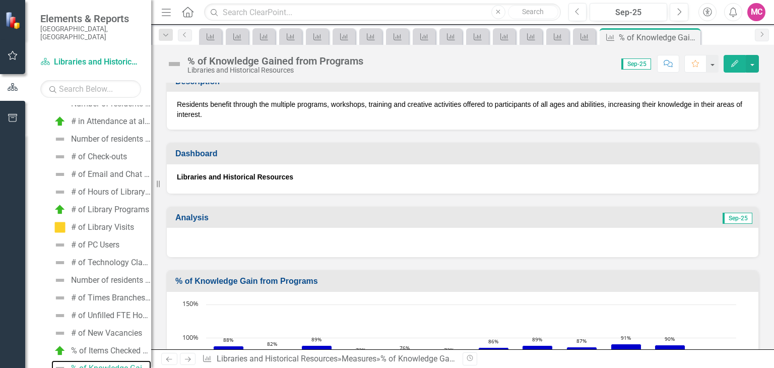
scroll to position [93, 0]
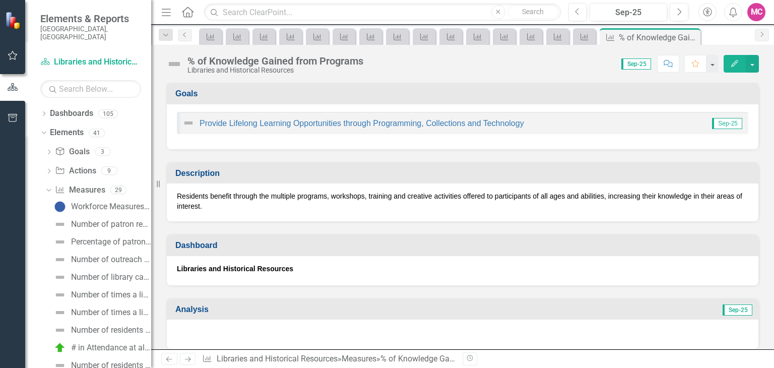
scroll to position [93, 0]
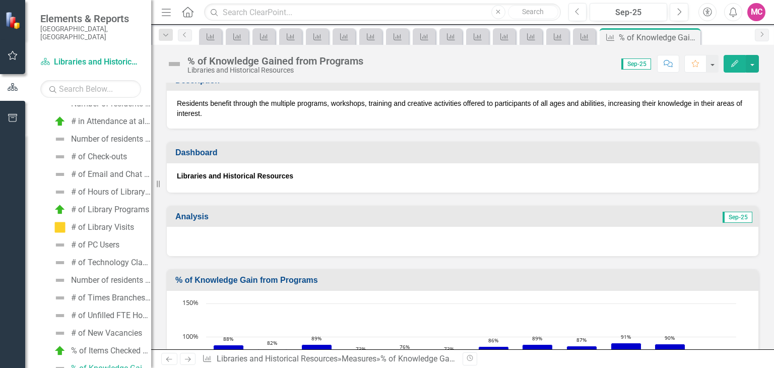
click at [733, 64] on icon "button" at bounding box center [735, 63] width 7 height 7
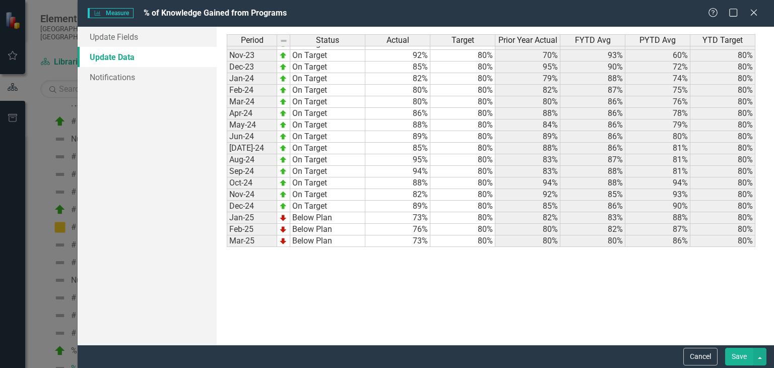
scroll to position [1415, 0]
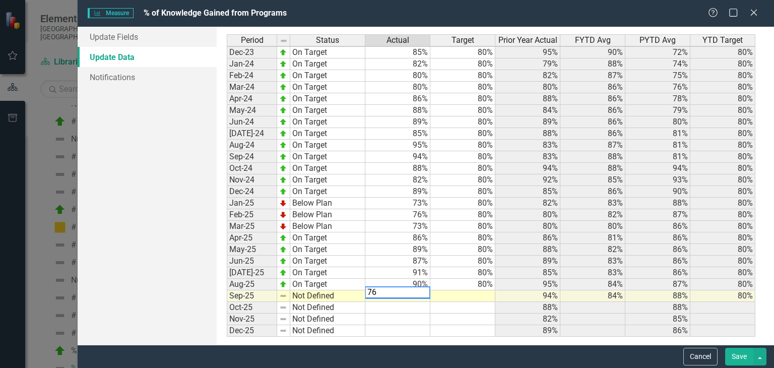
type textarea "76"
click at [473, 293] on td at bounding box center [463, 296] width 65 height 12
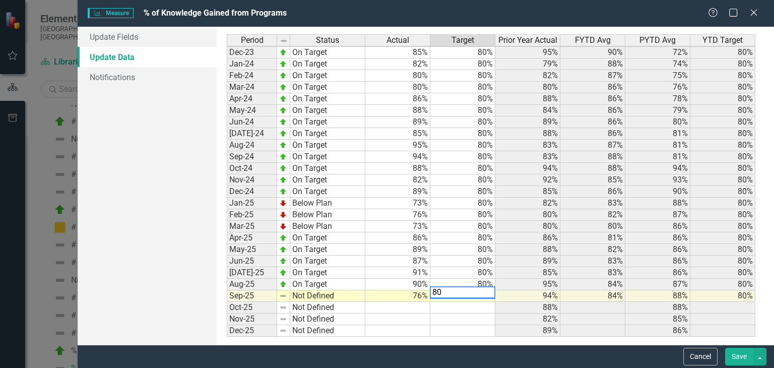
type textarea "80"
click at [227, 310] on div "Period Status Actual Target Prior Year Actual FYTD Avg PYTD Avg YTD Target Nov-…" at bounding box center [227, 110] width 0 height 453
click at [398, 292] on td "76%" at bounding box center [398, 296] width 65 height 12
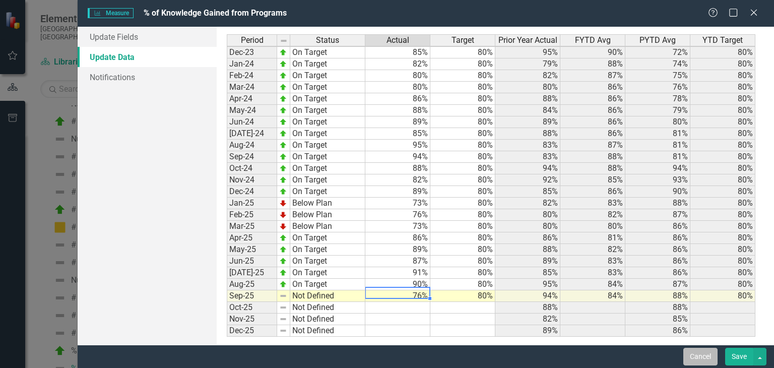
click at [687, 360] on button "Cancel" at bounding box center [701, 357] width 34 height 18
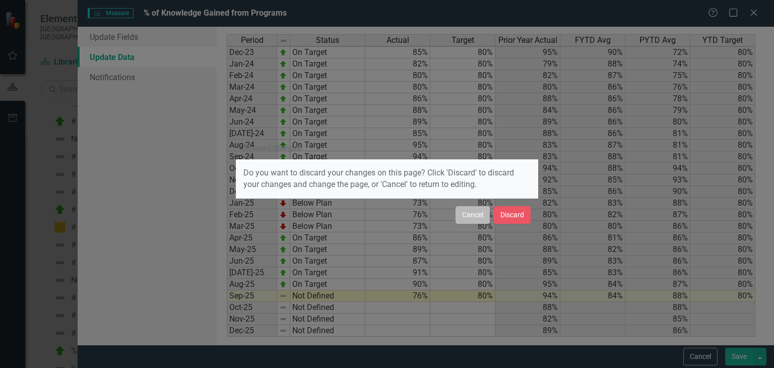
click at [472, 220] on button "Cancel" at bounding box center [473, 215] width 34 height 18
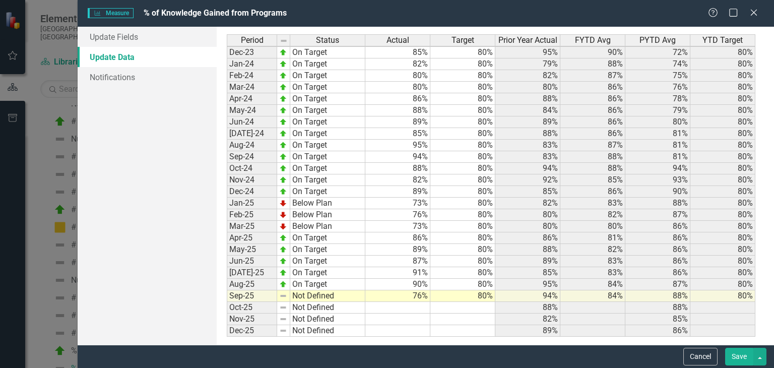
click at [414, 290] on td "76%" at bounding box center [398, 296] width 65 height 12
type textarea "78"
click at [415, 308] on td at bounding box center [398, 308] width 65 height 12
click at [396, 293] on td "78%" at bounding box center [398, 296] width 65 height 12
click at [145, 37] on link "Update Fields" at bounding box center [147, 37] width 139 height 20
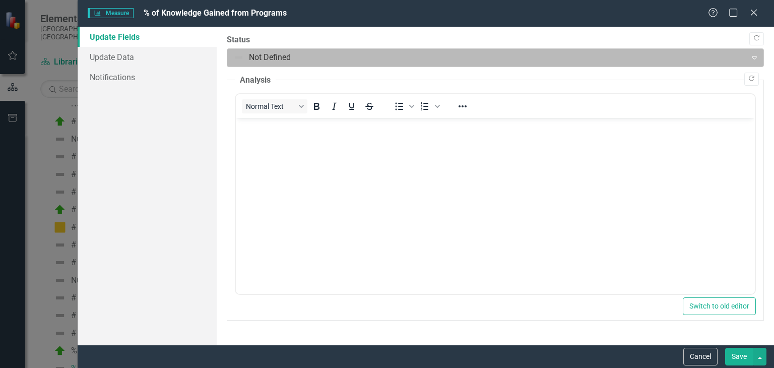
click at [257, 59] on div at bounding box center [487, 58] width 506 height 14
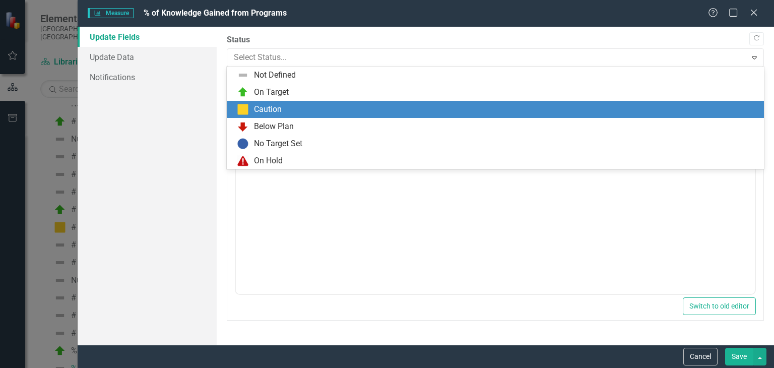
click at [266, 106] on div "Caution" at bounding box center [268, 110] width 28 height 12
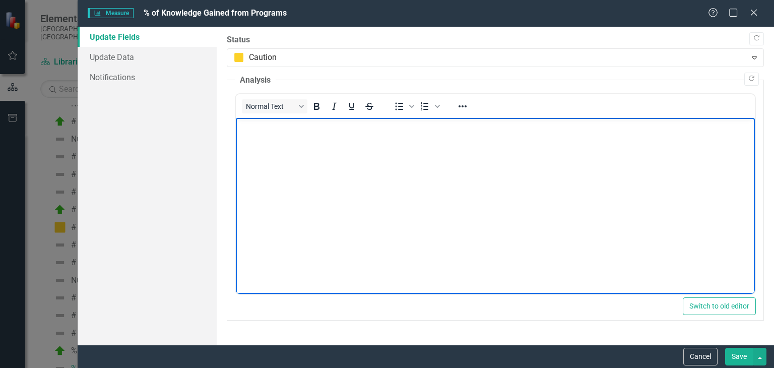
click at [275, 155] on body "Rich Text Area. Press ALT-0 for help." at bounding box center [495, 193] width 519 height 151
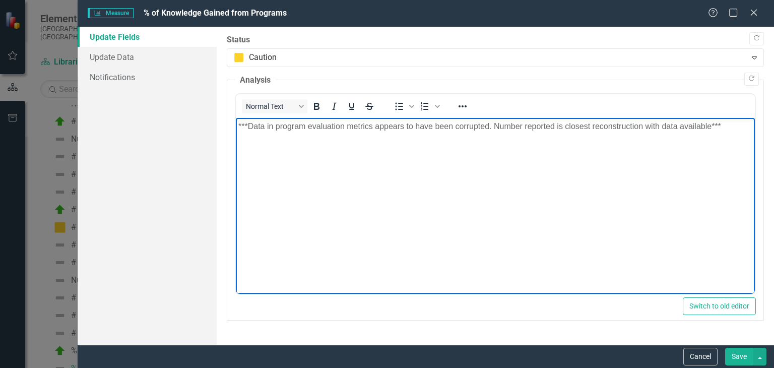
click at [736, 357] on button "Save" at bounding box center [739, 357] width 28 height 18
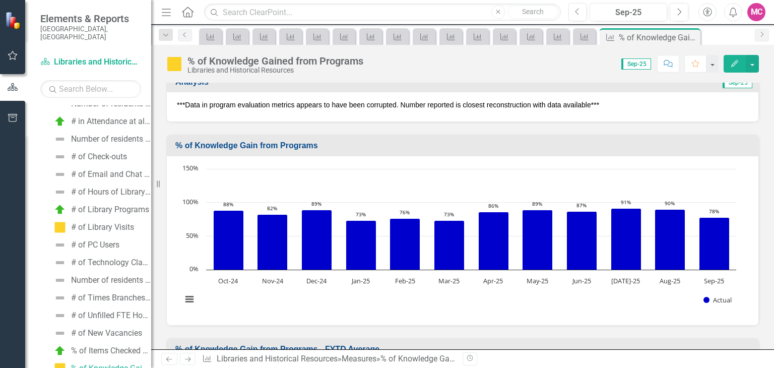
scroll to position [227, 0]
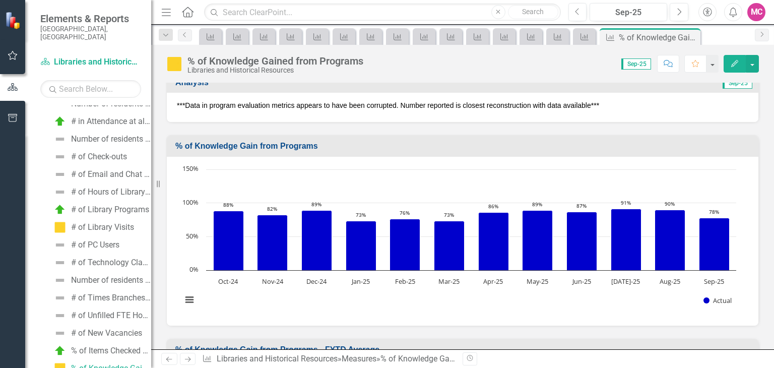
click at [726, 63] on button "Edit" at bounding box center [735, 64] width 22 height 18
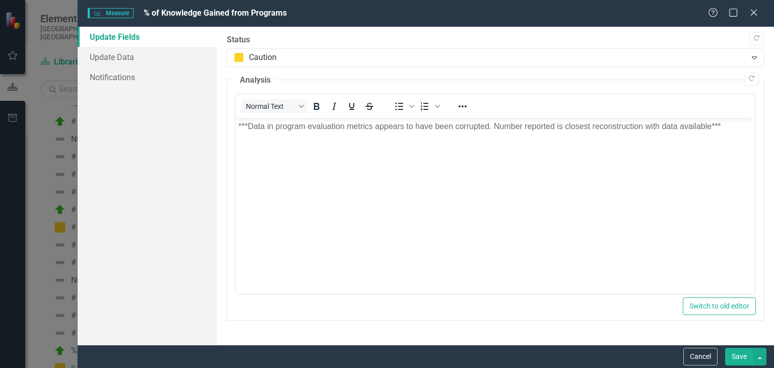
scroll to position [0, 0]
click at [152, 58] on link "Update Data" at bounding box center [147, 57] width 139 height 20
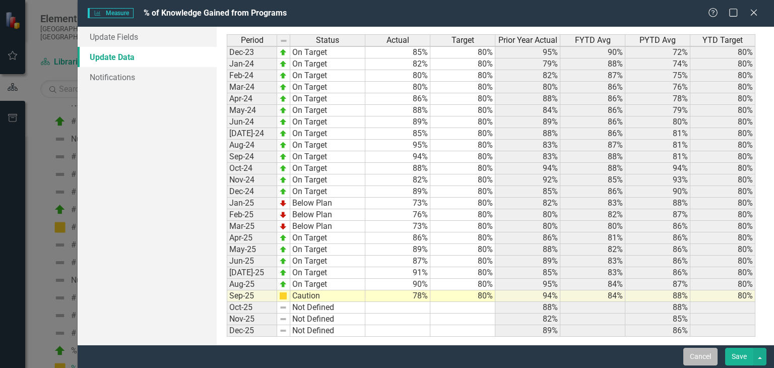
click at [692, 353] on button "Cancel" at bounding box center [701, 357] width 34 height 18
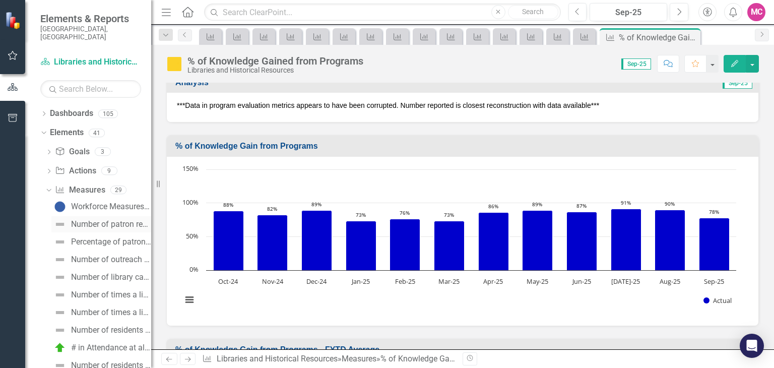
click at [117, 220] on div "Number of patron requests for the purchase of materials (New)" at bounding box center [111, 224] width 80 height 9
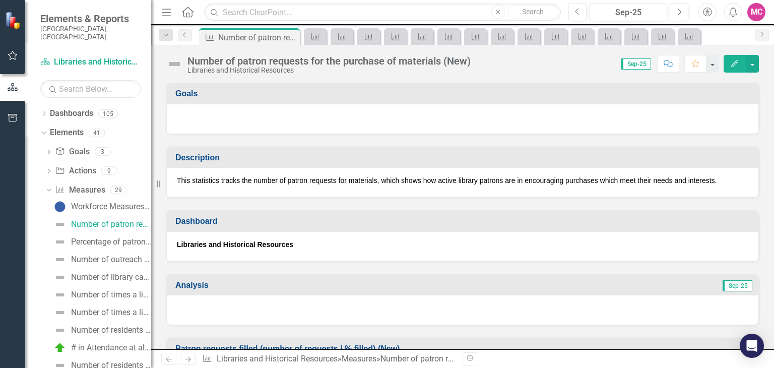
click at [730, 68] on button "Edit" at bounding box center [735, 64] width 22 height 18
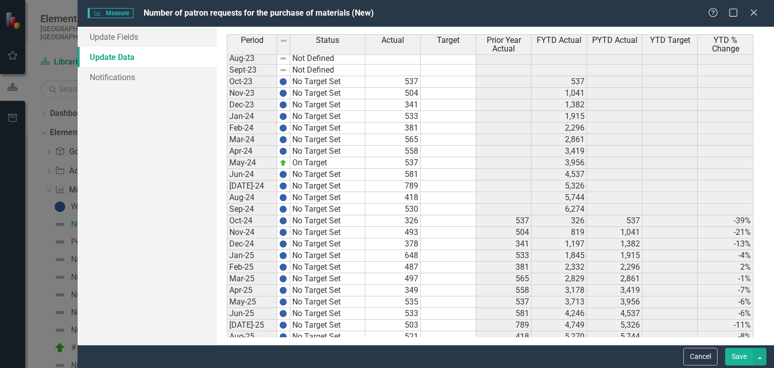
scroll to position [1423, 0]
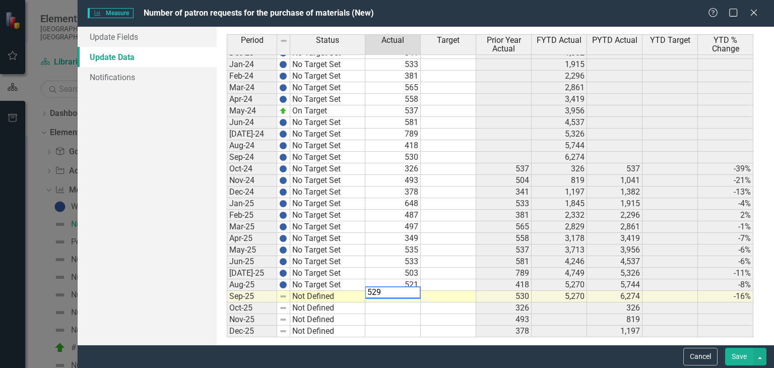
type textarea "529"
click at [389, 304] on td at bounding box center [393, 308] width 55 height 12
click at [165, 47] on link "Update Data" at bounding box center [147, 57] width 139 height 20
click at [182, 38] on link "Update Fields" at bounding box center [147, 37] width 139 height 20
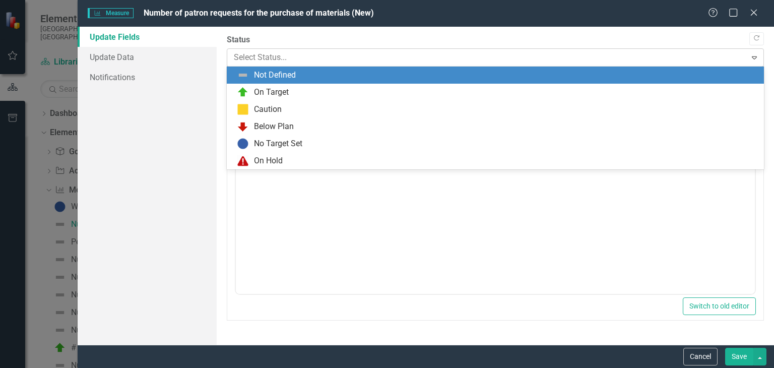
click at [292, 66] on body "Accessibility Screen-Reader Guide, Feedback, and Issue Reporting | New window E…" at bounding box center [387, 184] width 774 height 368
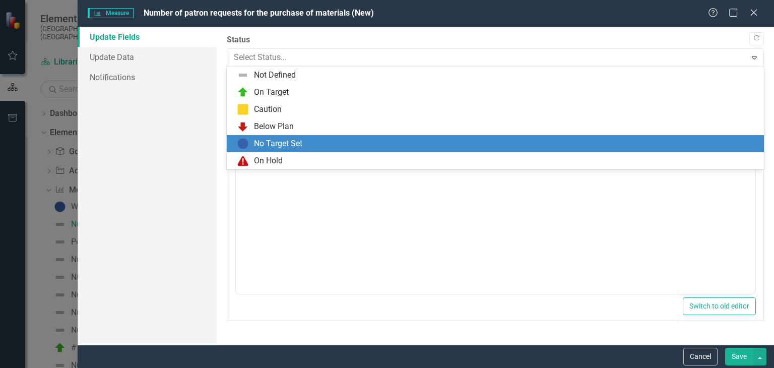
click at [291, 145] on div "No Target Set" at bounding box center [278, 144] width 48 height 12
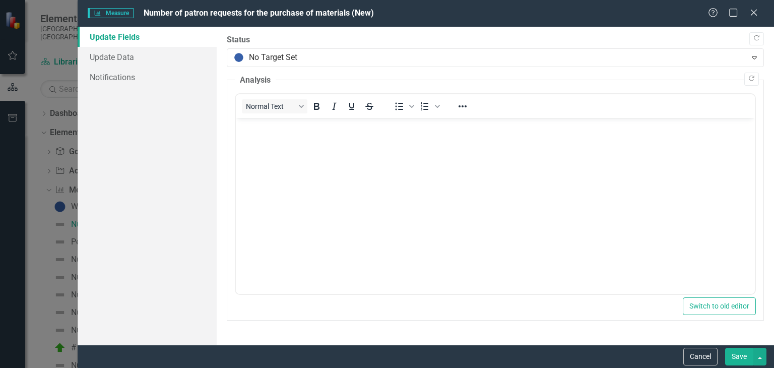
click at [738, 360] on button "Save" at bounding box center [739, 357] width 28 height 18
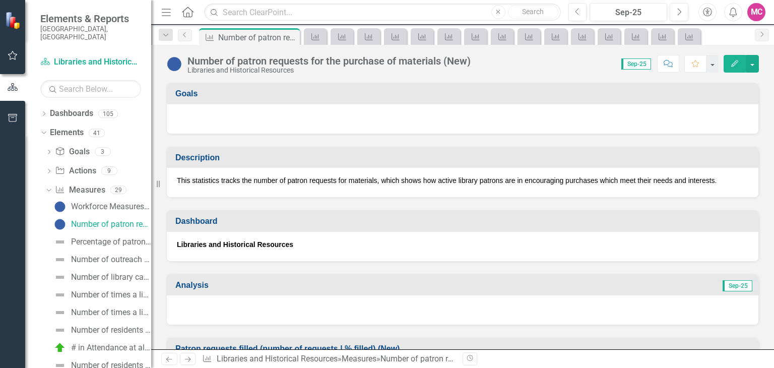
click at [188, 361] on icon "Next" at bounding box center [188, 359] width 9 height 7
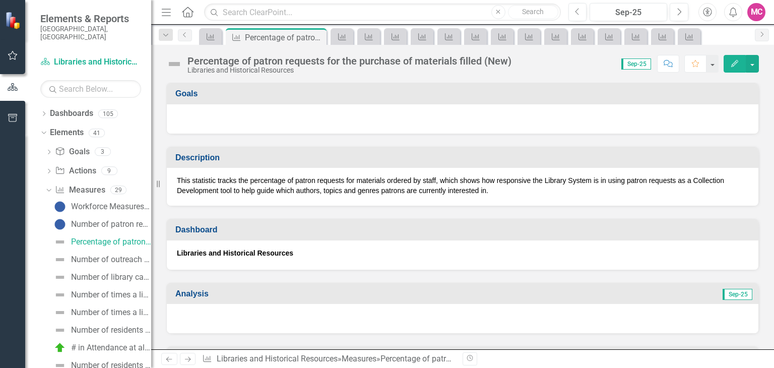
click at [735, 64] on icon "Edit" at bounding box center [735, 63] width 9 height 7
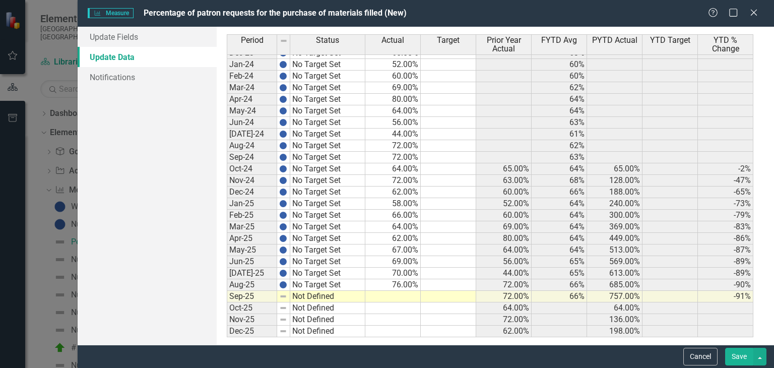
scroll to position [1422, 0]
click at [389, 292] on tbody "Oct-22 Not Defined Nov-22 Not Defined Dec-22 Not Defined Jan-23 Not Defined Feb…" at bounding box center [490, 111] width 527 height 453
type textarea "72"
click at [395, 308] on td at bounding box center [393, 309] width 55 height 12
click at [179, 32] on link "Update Fields" at bounding box center [147, 37] width 139 height 20
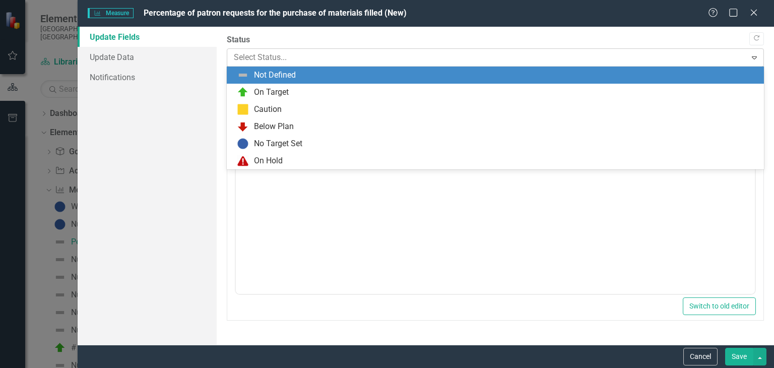
click at [311, 60] on div at bounding box center [487, 58] width 506 height 14
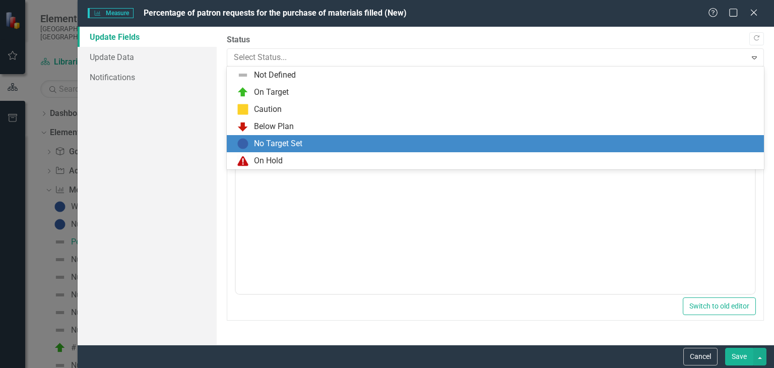
click at [290, 141] on div "No Target Set" at bounding box center [278, 144] width 48 height 12
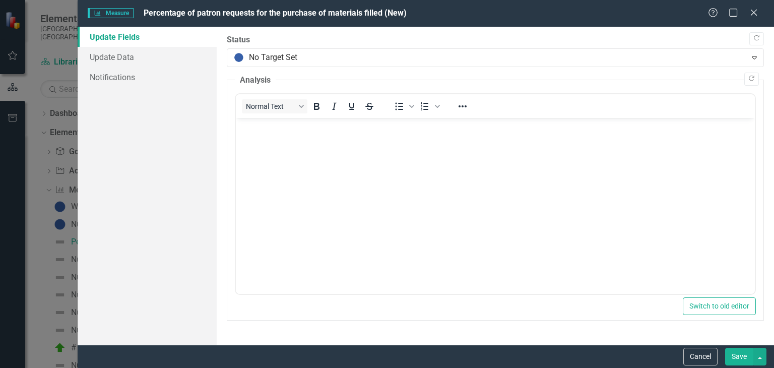
click at [736, 349] on button "Save" at bounding box center [739, 357] width 28 height 18
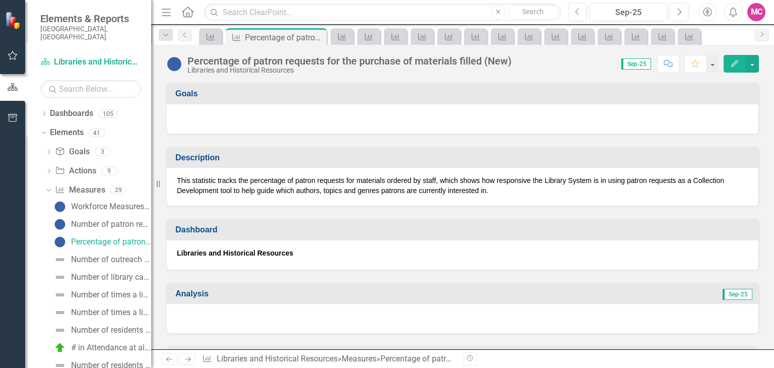
click at [186, 363] on link "Next" at bounding box center [188, 359] width 16 height 12
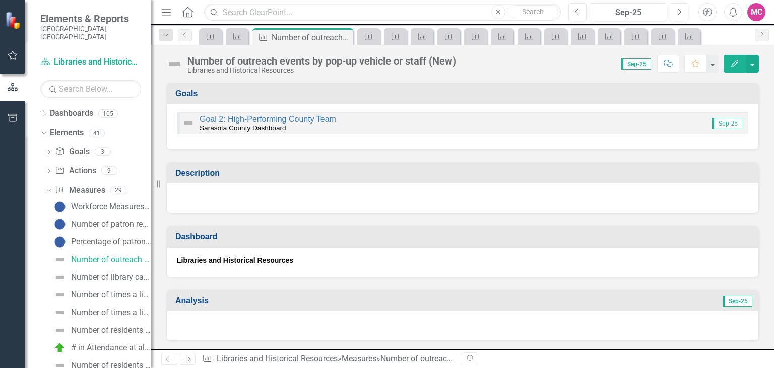
drag, startPoint x: 738, startPoint y: 65, endPoint x: 500, endPoint y: 132, distance: 246.7
click at [500, 132] on div "Goal 2: High-Performing County Team Sarasota County Dashboard Sep-25" at bounding box center [463, 123] width 572 height 22
click at [732, 67] on button "Edit" at bounding box center [735, 64] width 22 height 18
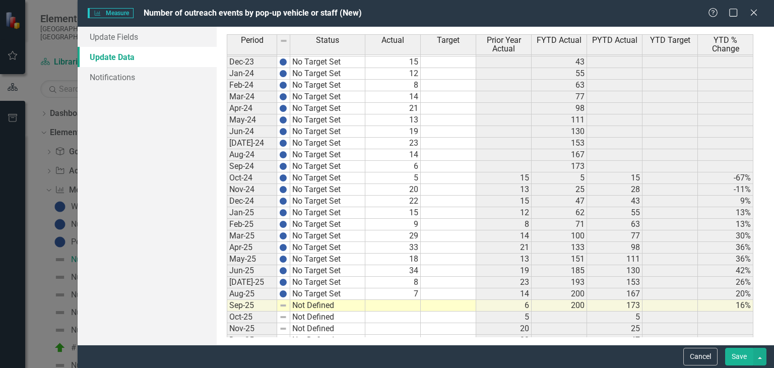
scroll to position [1423, 0]
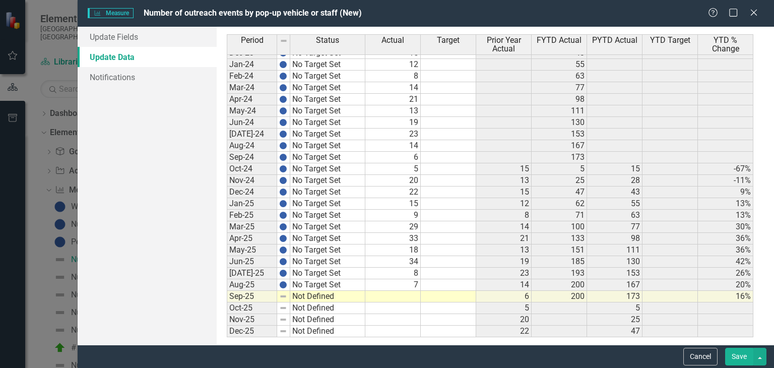
click at [403, 294] on tbody "Sep-22 Not Defined Oct-22 Not Defined Nov-22 Not Defined Dec-22 Not Defined Jan…" at bounding box center [490, 105] width 527 height 464
type textarea "10"
click at [227, 204] on div "Period Status Actual Target Prior Year Actual FYTD Actual PYTD Actual YTD Targe…" at bounding box center [227, 112] width 0 height 450
click at [155, 34] on link "Update Fields" at bounding box center [147, 37] width 139 height 20
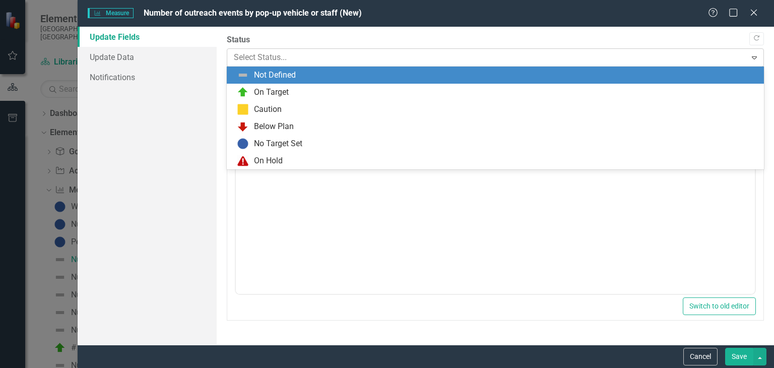
click at [278, 51] on div at bounding box center [487, 58] width 506 height 14
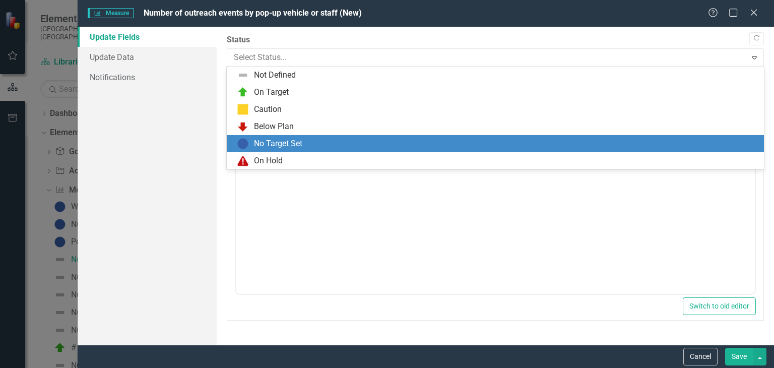
click at [288, 142] on div "No Target Set" at bounding box center [278, 144] width 48 height 12
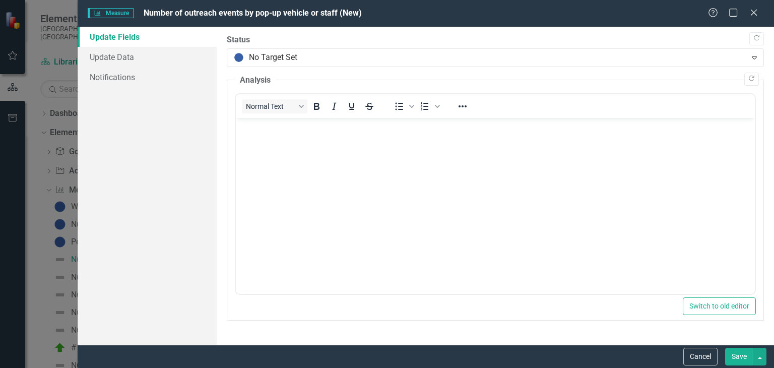
click at [737, 362] on button "Save" at bounding box center [739, 357] width 28 height 18
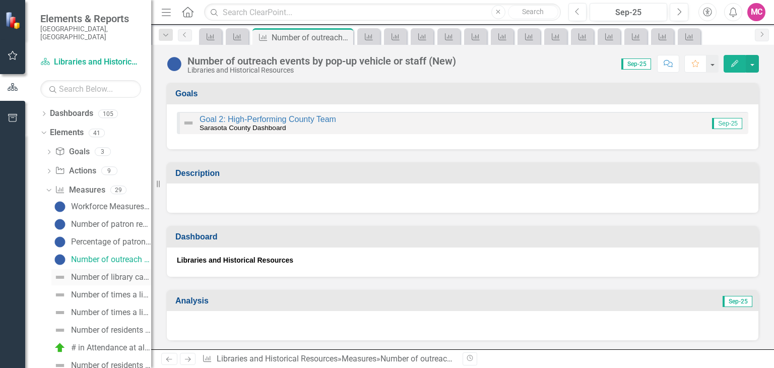
click at [115, 269] on link "Number of library cardholders (New)" at bounding box center [101, 277] width 100 height 16
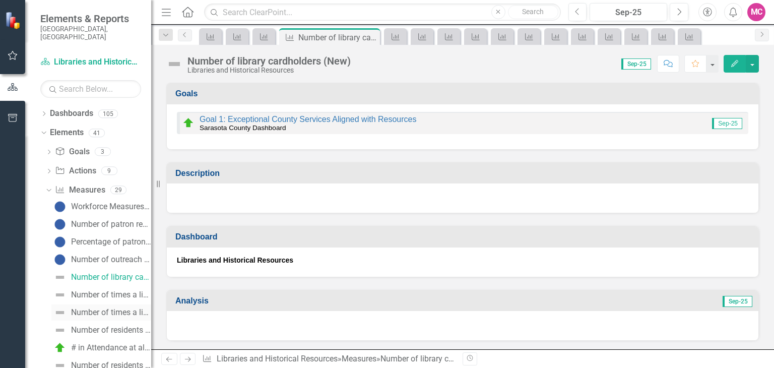
click at [105, 308] on div "Number of times a library served as a tax assistance site (New)" at bounding box center [111, 312] width 80 height 9
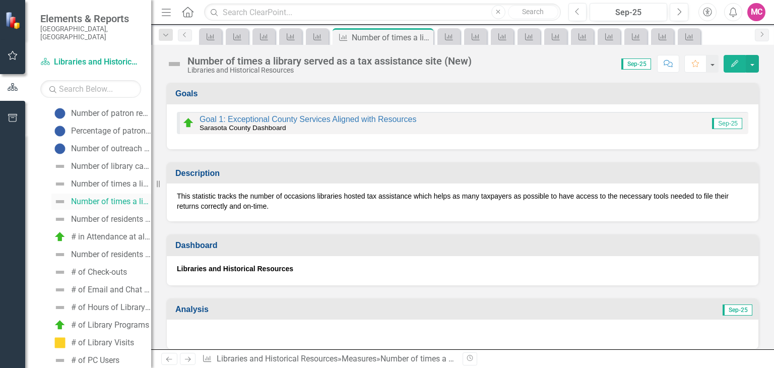
scroll to position [147, 0]
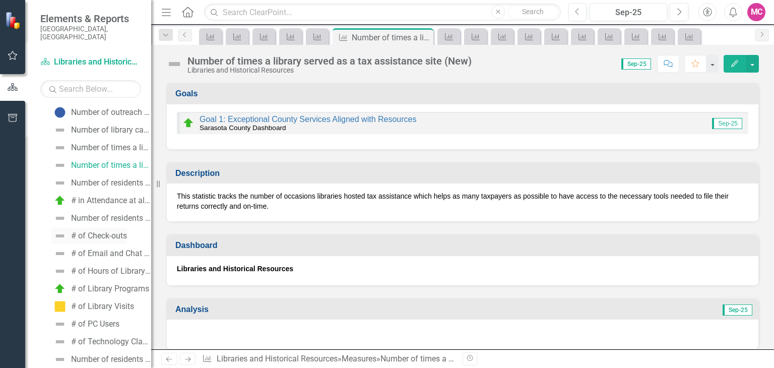
click at [122, 231] on div "# of Check-outs" at bounding box center [99, 235] width 56 height 9
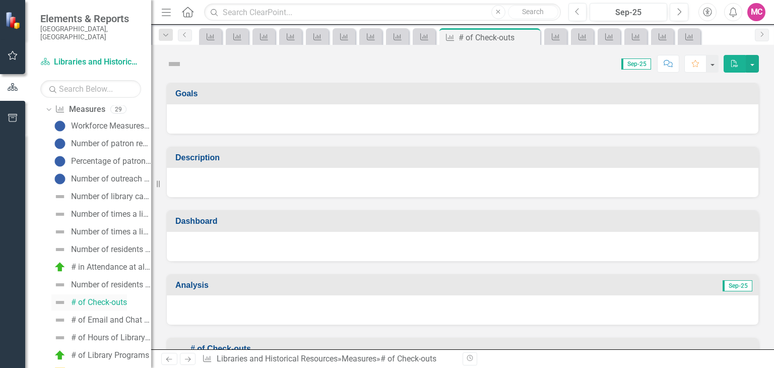
scroll to position [15, 0]
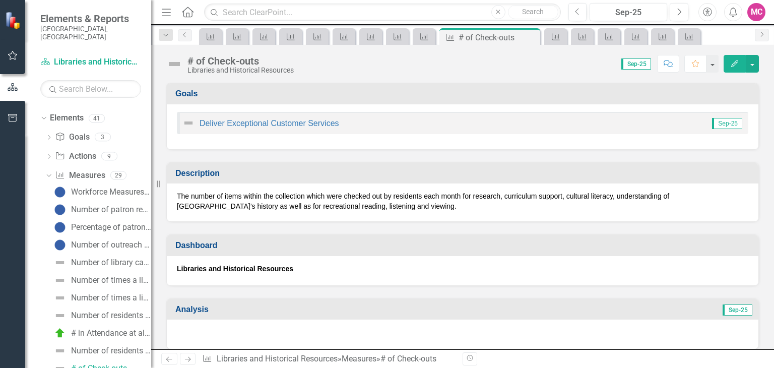
click at [732, 67] on icon "Edit" at bounding box center [735, 63] width 9 height 7
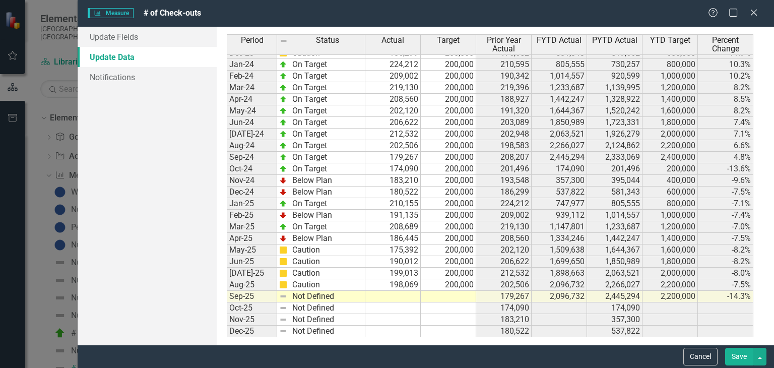
scroll to position [1422, 0]
click at [450, 295] on td at bounding box center [448, 297] width 55 height 12
type textarea "200000"
click at [431, 315] on td at bounding box center [448, 321] width 55 height 12
click at [183, 47] on link "Update Data" at bounding box center [147, 57] width 139 height 20
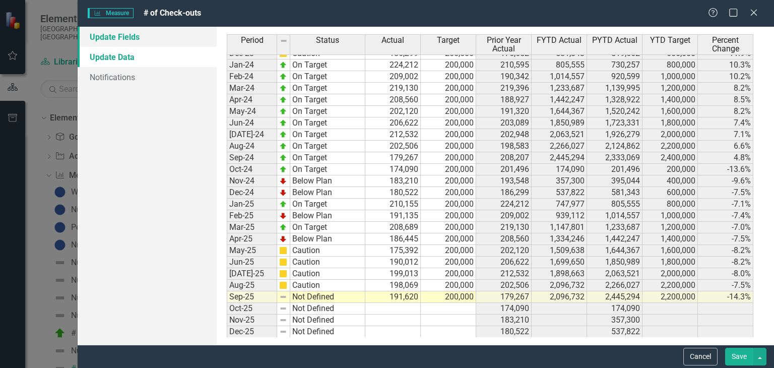
click at [181, 36] on link "Update Fields" at bounding box center [147, 37] width 139 height 20
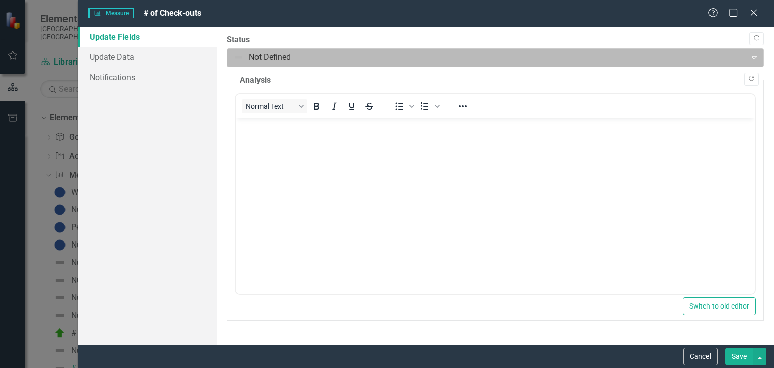
click at [271, 52] on div at bounding box center [487, 58] width 506 height 14
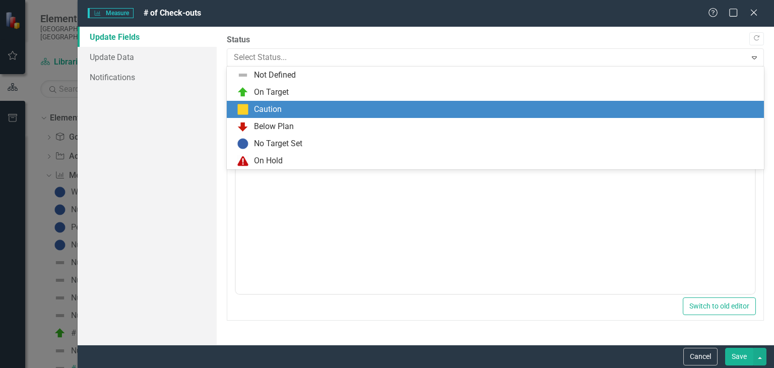
click at [280, 106] on div "Caution" at bounding box center [268, 110] width 28 height 12
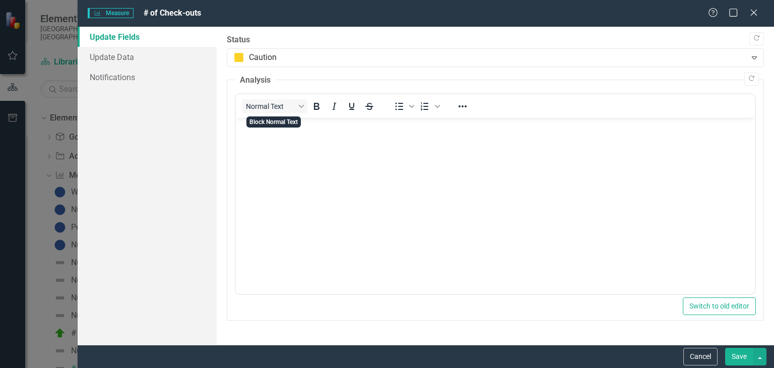
click at [277, 141] on body "Rich Text Area. Press ALT-0 for help." at bounding box center [495, 193] width 519 height 151
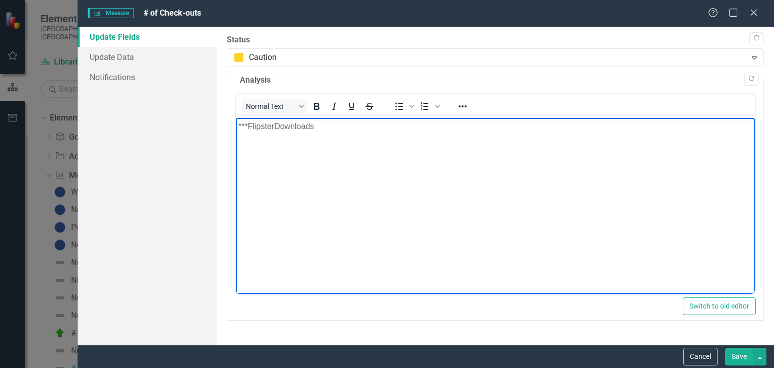
click at [273, 129] on p "***FlipsterDownloads" at bounding box center [495, 126] width 514 height 12
click at [327, 125] on p "***Flipster Downloads" at bounding box center [495, 126] width 514 height 12
click at [728, 355] on button "Save" at bounding box center [739, 357] width 28 height 18
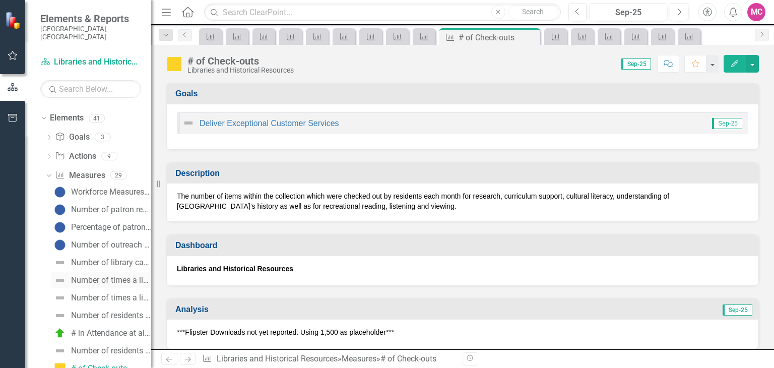
click at [107, 276] on div "Number of times a library served as an early voting site (New)" at bounding box center [111, 280] width 80 height 9
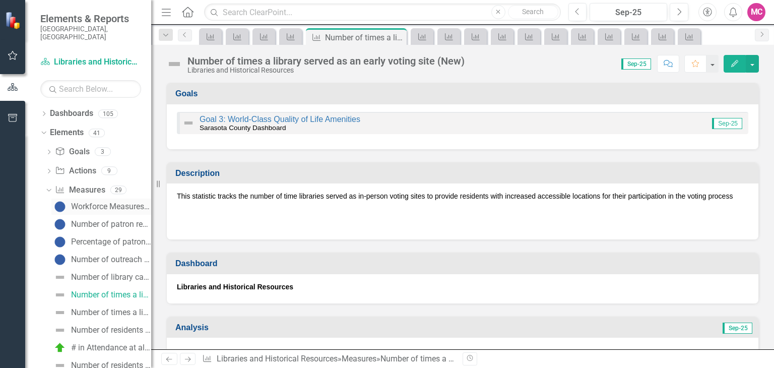
click at [98, 202] on div "Workforce Measures - Libraries and Historical Resources" at bounding box center [111, 206] width 80 height 9
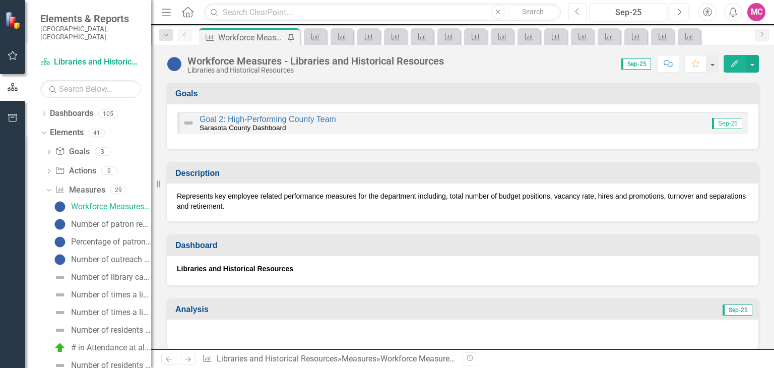
click at [577, 19] on button "Previous" at bounding box center [578, 12] width 19 height 18
click at [190, 359] on icon "Next" at bounding box center [188, 359] width 9 height 7
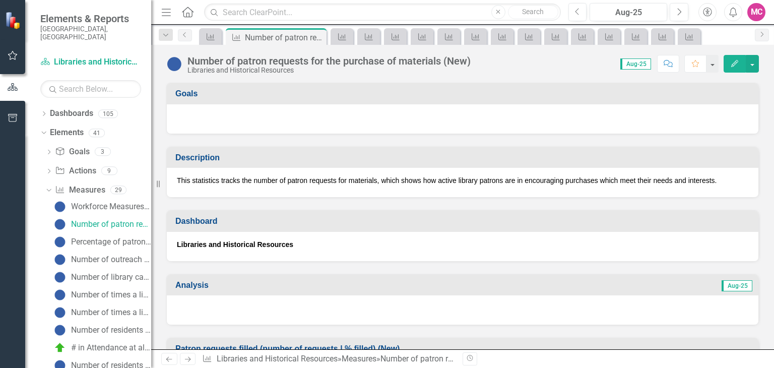
click at [190, 359] on icon "Next" at bounding box center [188, 359] width 9 height 7
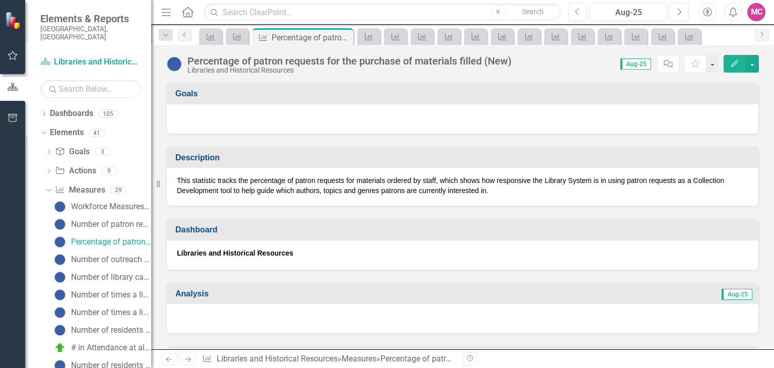
click at [190, 359] on icon "Next" at bounding box center [188, 359] width 9 height 7
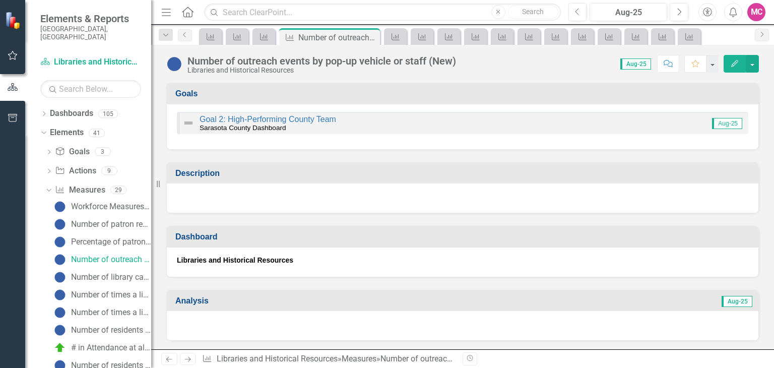
click at [190, 359] on icon "Next" at bounding box center [188, 359] width 9 height 7
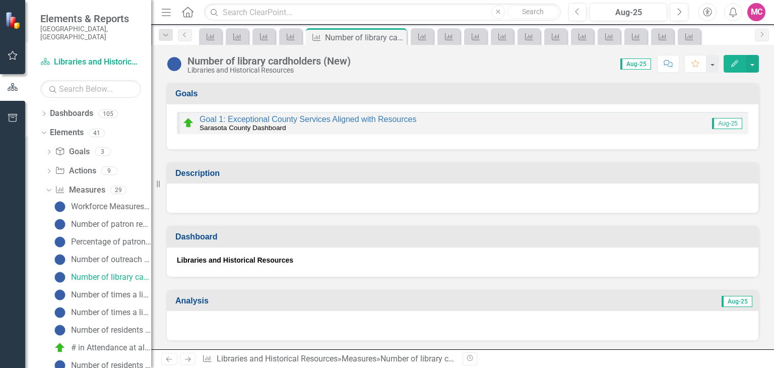
click at [190, 359] on icon "Next" at bounding box center [188, 359] width 9 height 7
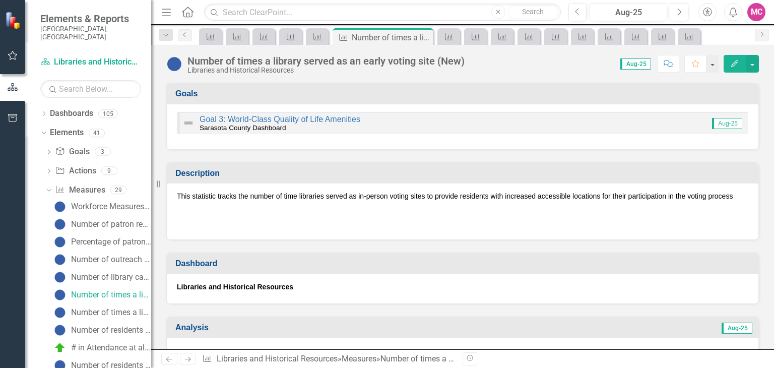
scroll to position [40, 0]
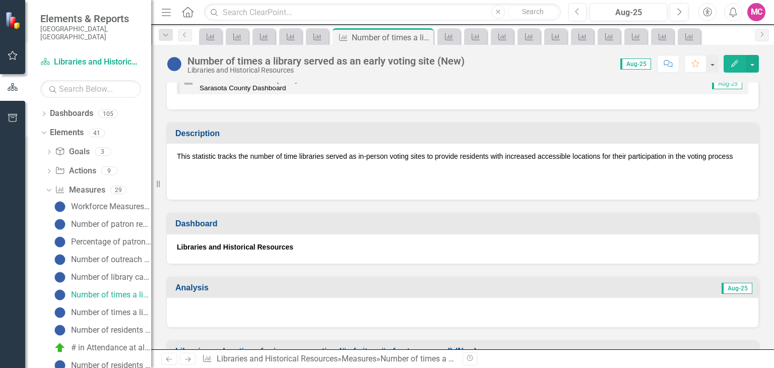
click at [188, 360] on icon "Next" at bounding box center [188, 359] width 9 height 7
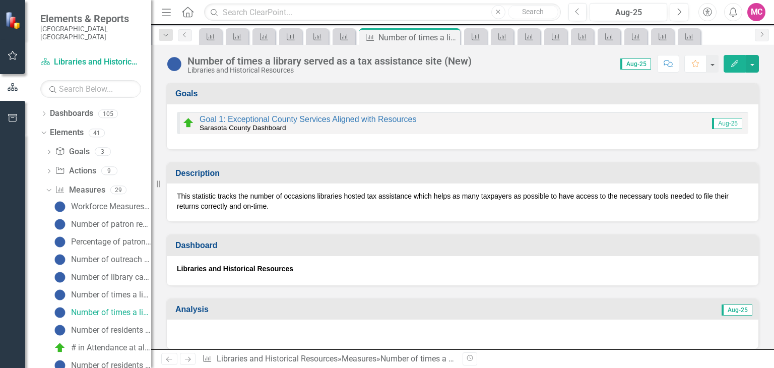
click at [188, 360] on icon "Next" at bounding box center [188, 359] width 9 height 7
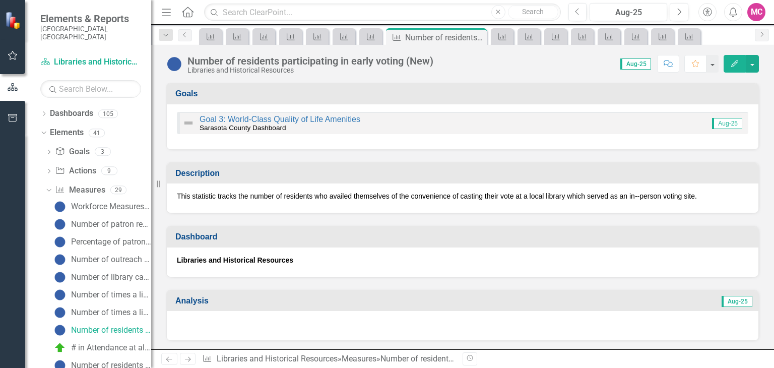
click at [188, 360] on icon "Next" at bounding box center [188, 359] width 9 height 7
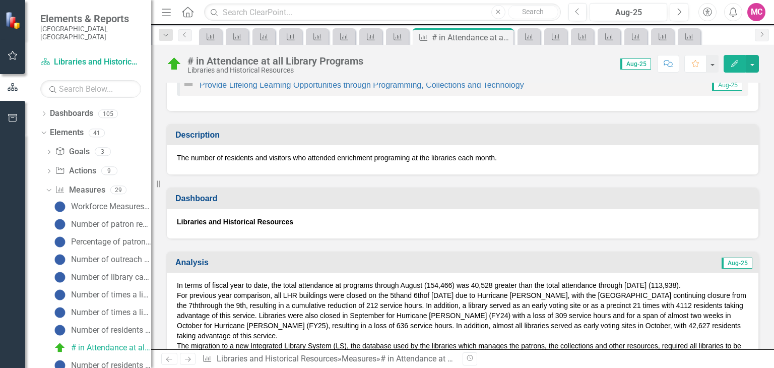
scroll to position [67, 0]
click at [683, 9] on button "Next" at bounding box center [679, 12] width 19 height 18
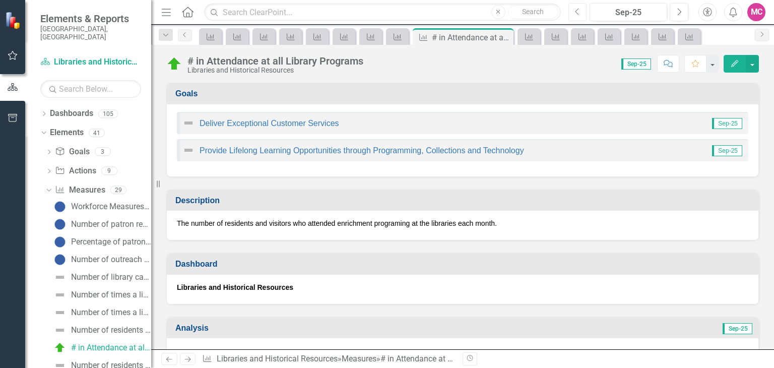
click at [576, 12] on icon "button" at bounding box center [577, 11] width 4 height 7
click at [186, 357] on icon "Next" at bounding box center [188, 359] width 9 height 7
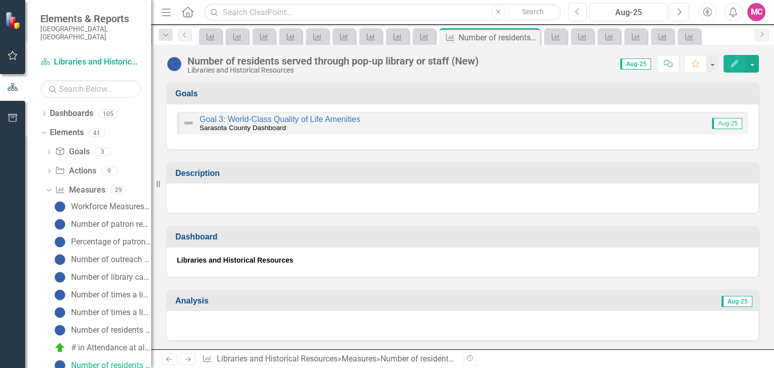
click at [186, 357] on icon "Next" at bounding box center [188, 359] width 9 height 7
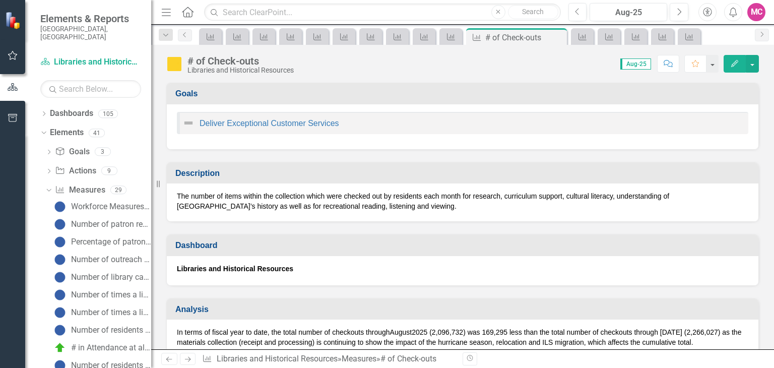
scroll to position [15, 0]
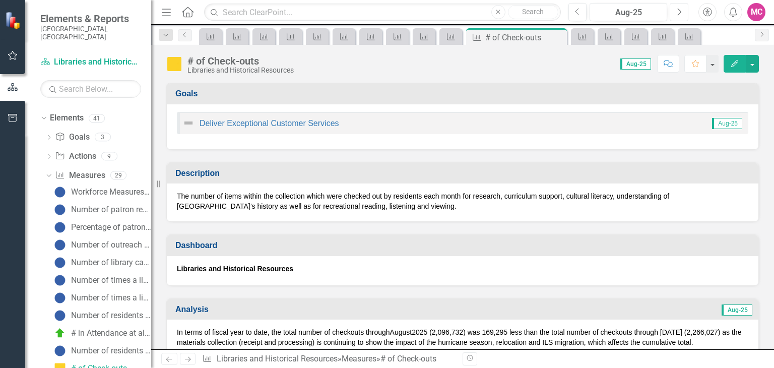
click at [680, 11] on icon "Next" at bounding box center [680, 12] width 6 height 9
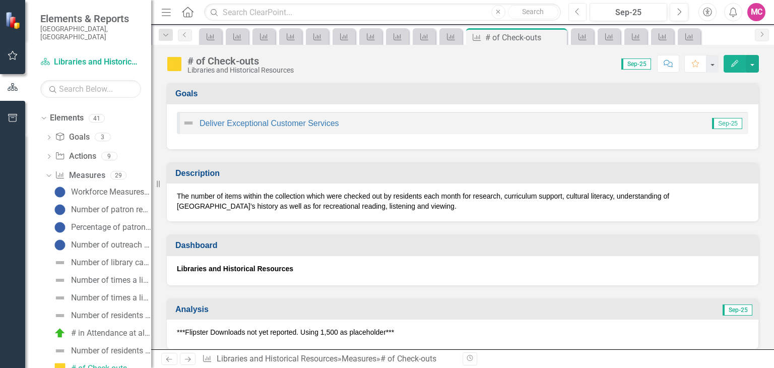
click at [583, 10] on button "Previous" at bounding box center [578, 12] width 19 height 18
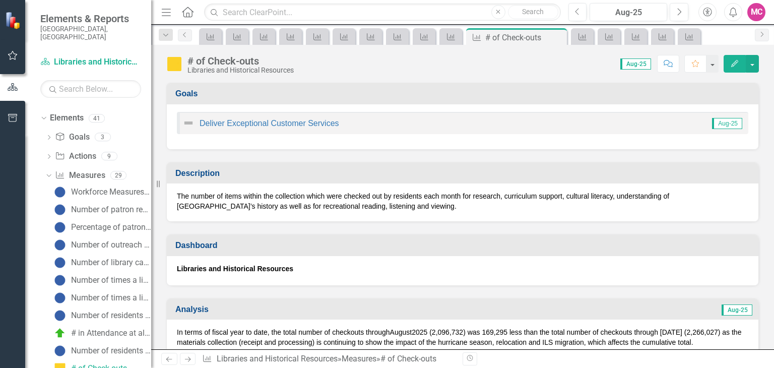
click at [188, 354] on link "Next" at bounding box center [188, 359] width 16 height 12
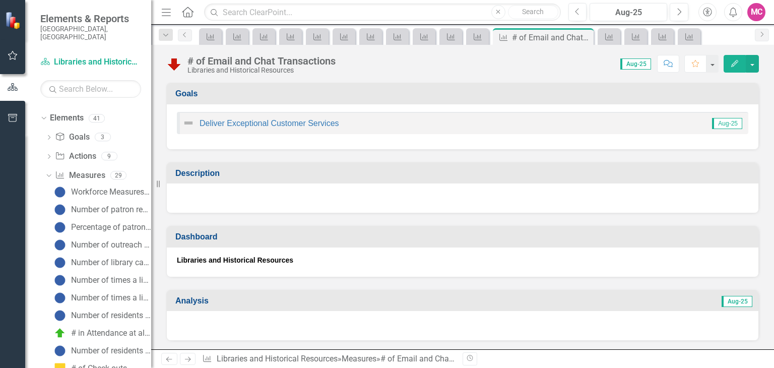
scroll to position [32, 0]
click at [188, 354] on link "Next" at bounding box center [188, 359] width 16 height 12
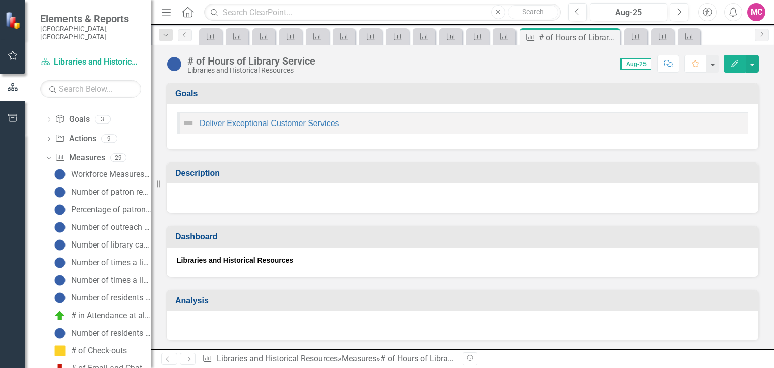
scroll to position [50, 0]
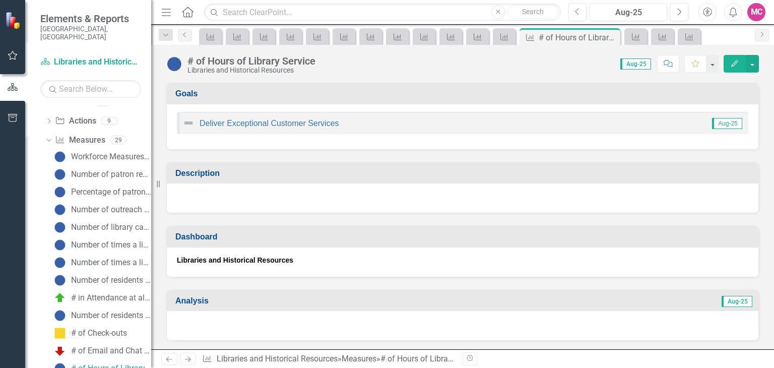
click at [188, 354] on link "Next" at bounding box center [188, 359] width 16 height 12
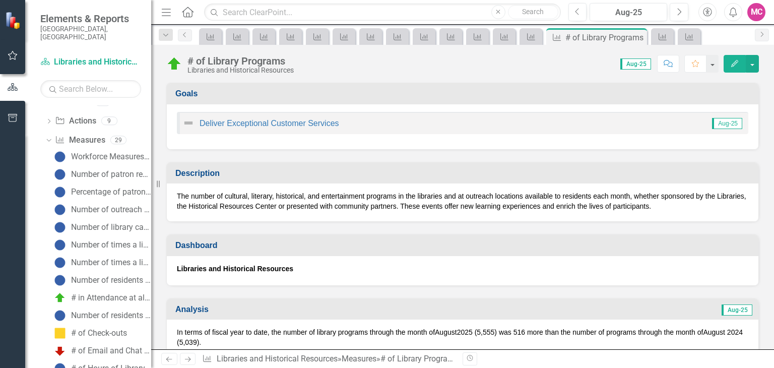
scroll to position [68, 0]
click at [677, 10] on icon "Next" at bounding box center [680, 12] width 6 height 9
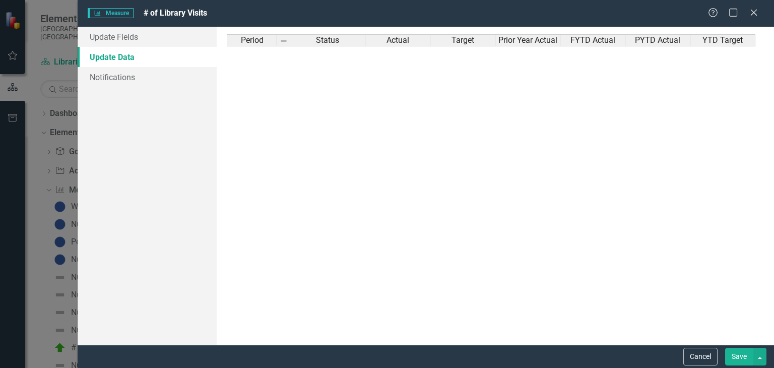
scroll to position [1415, 0]
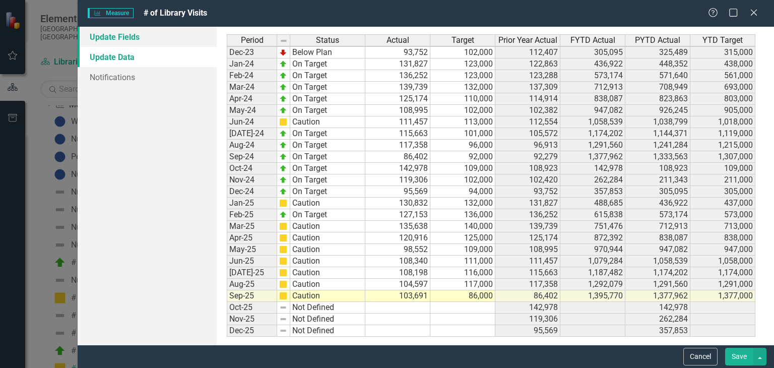
click at [169, 42] on link "Update Fields" at bounding box center [147, 37] width 139 height 20
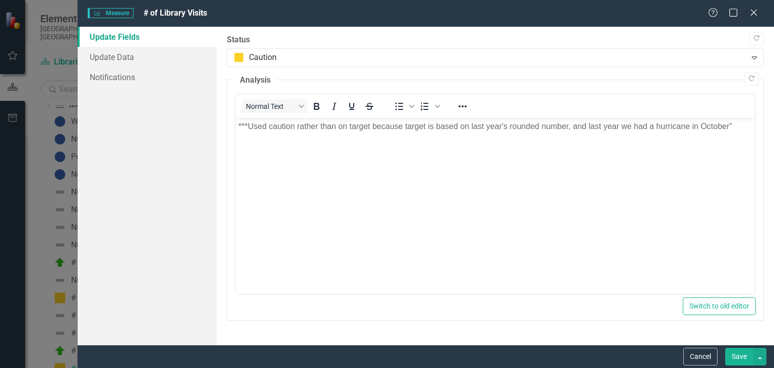
click at [325, 146] on body "***Used caution rather than on target because target is based on last year's ro…" at bounding box center [495, 193] width 519 height 151
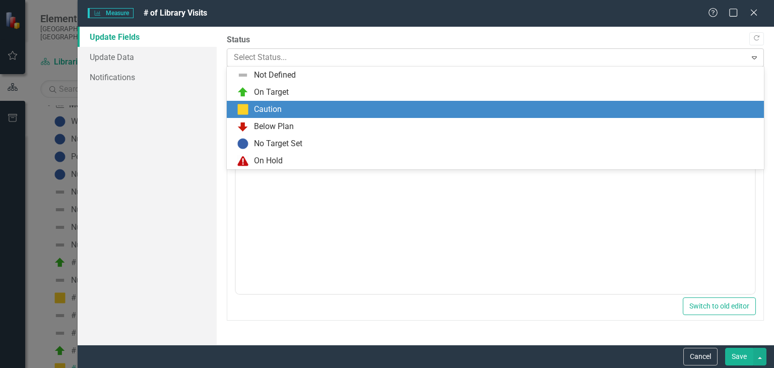
click at [331, 65] on div "Select Status..." at bounding box center [487, 58] width 516 height 18
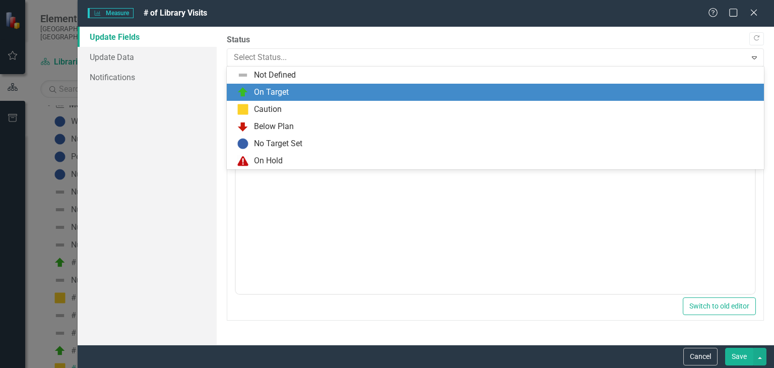
click at [331, 91] on div "On Target" at bounding box center [497, 92] width 521 height 12
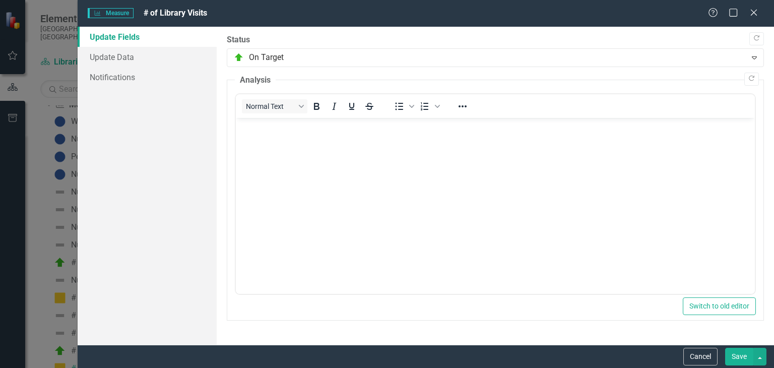
click at [740, 361] on button "Save" at bounding box center [739, 357] width 28 height 18
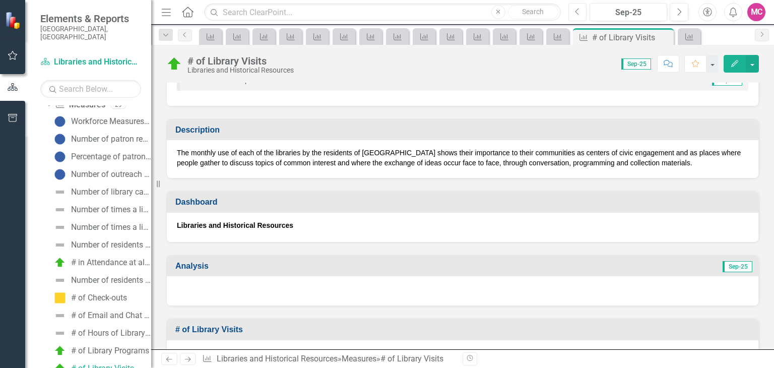
click at [575, 13] on button "Previous" at bounding box center [578, 12] width 19 height 18
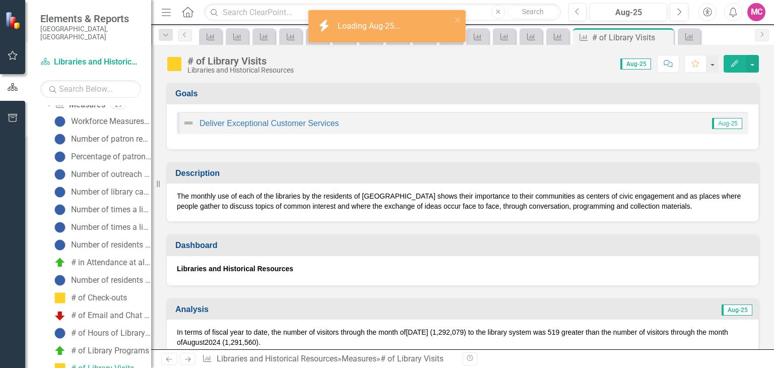
click at [185, 357] on icon "Next" at bounding box center [188, 359] width 9 height 7
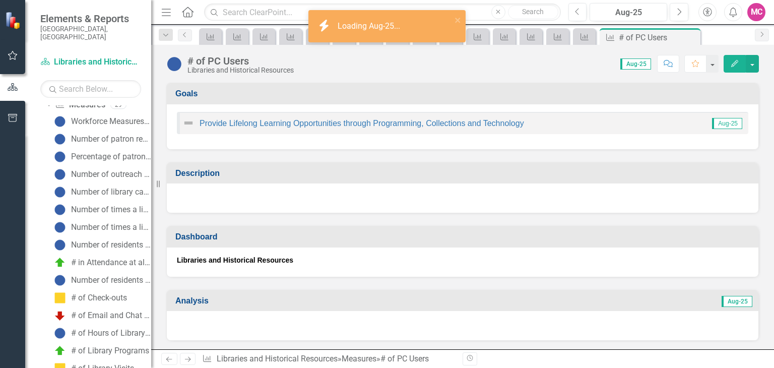
scroll to position [103, 0]
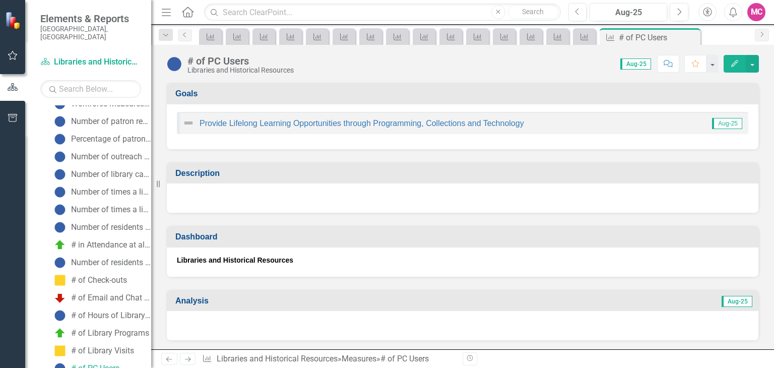
click at [185, 357] on icon "Next" at bounding box center [188, 359] width 9 height 7
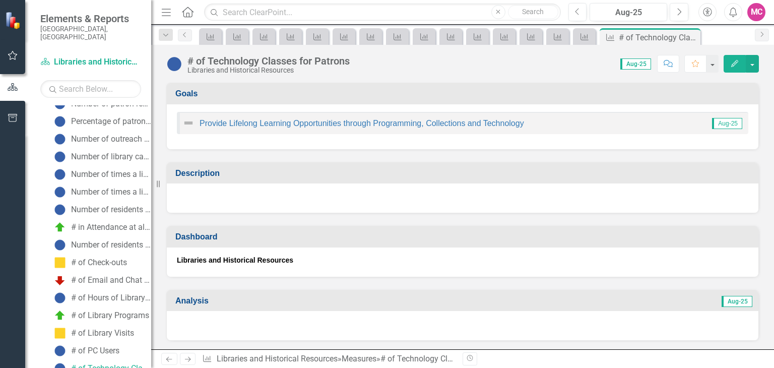
click at [185, 357] on icon "Next" at bounding box center [188, 359] width 9 height 7
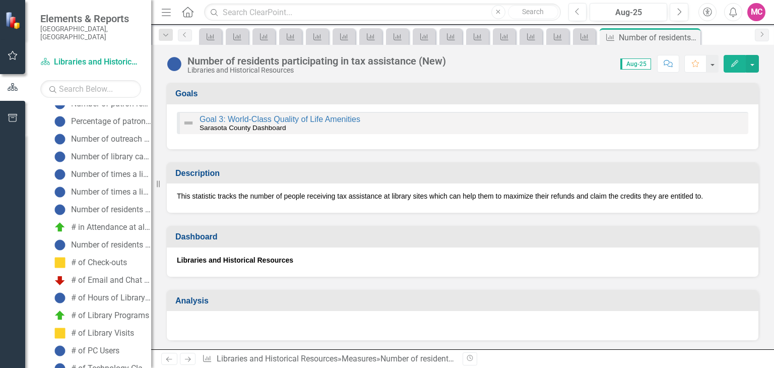
scroll to position [138, 0]
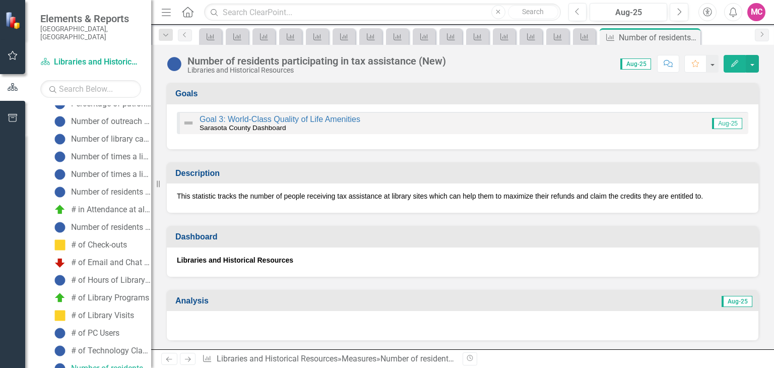
click at [185, 357] on icon "Next" at bounding box center [188, 359] width 9 height 7
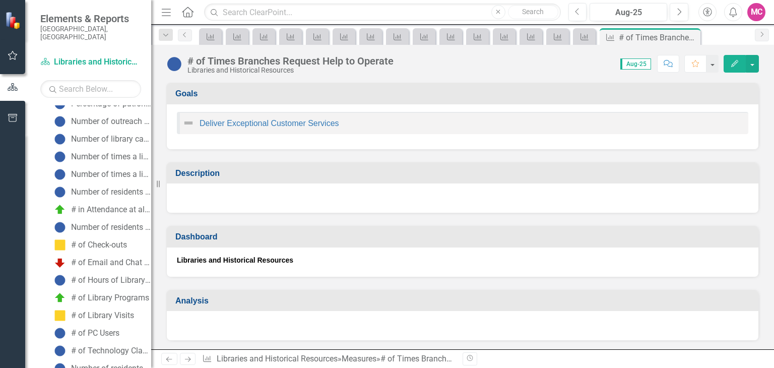
scroll to position [156, 0]
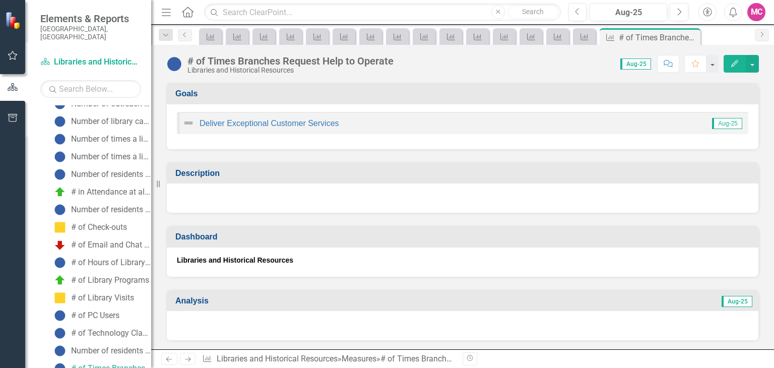
click at [185, 357] on icon "Next" at bounding box center [188, 359] width 9 height 7
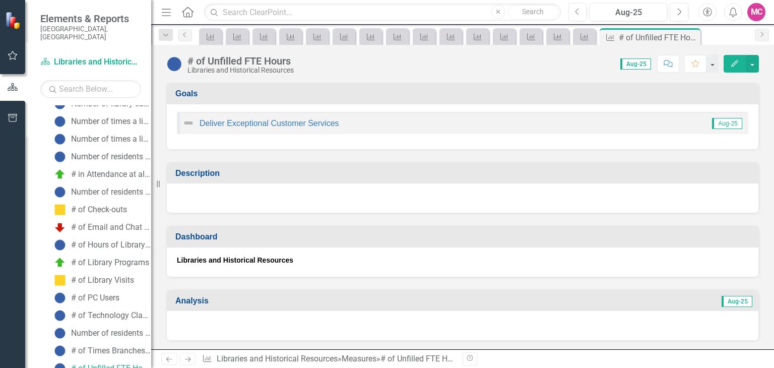
click at [185, 357] on icon "Next" at bounding box center [188, 359] width 9 height 7
